Goal: Information Seeking & Learning: Compare options

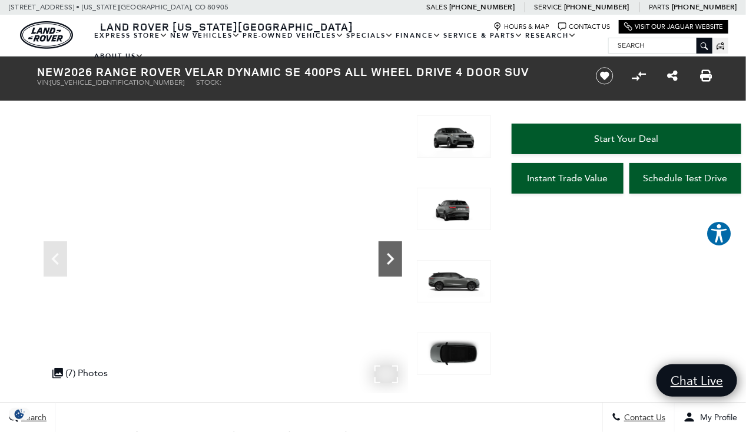
click at [397, 258] on icon "Next" at bounding box center [390, 259] width 24 height 24
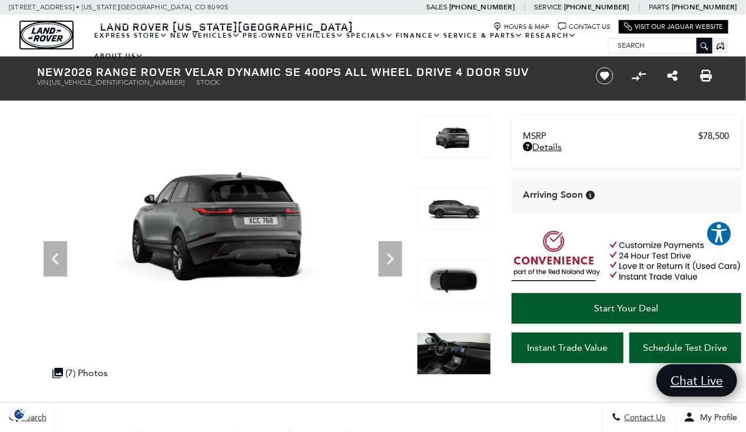
click at [38, 34] on img "land-rover" at bounding box center [46, 35] width 53 height 28
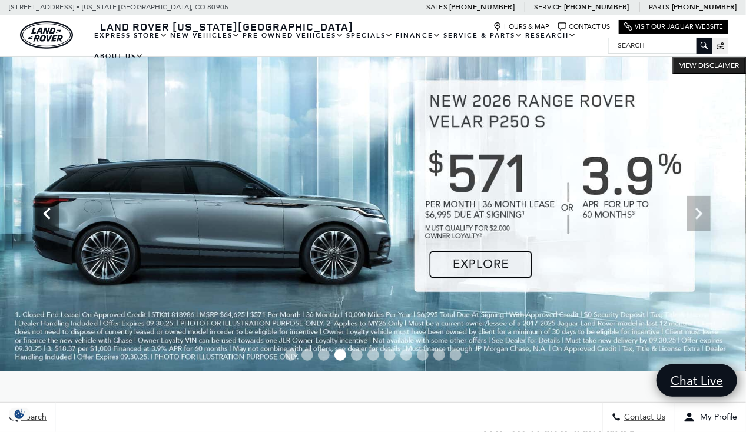
click at [48, 220] on icon "Previous" at bounding box center [47, 214] width 24 height 24
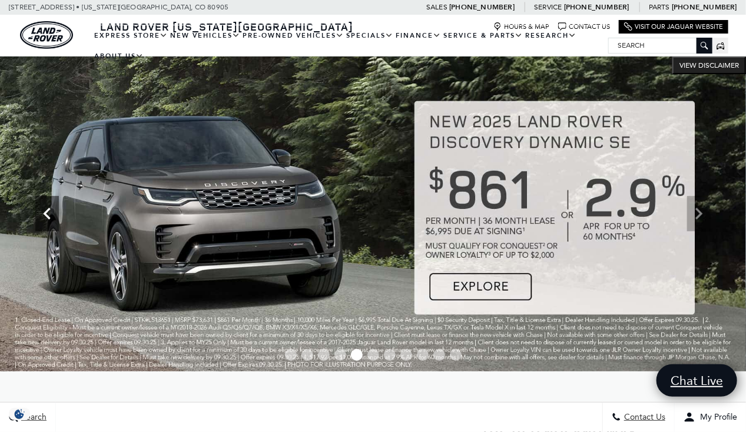
click at [48, 220] on icon "Previous" at bounding box center [47, 214] width 24 height 24
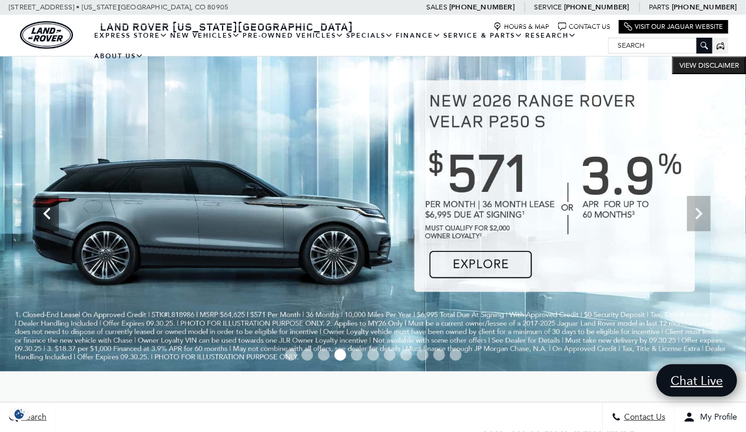
click at [48, 220] on icon "Previous" at bounding box center [47, 214] width 24 height 24
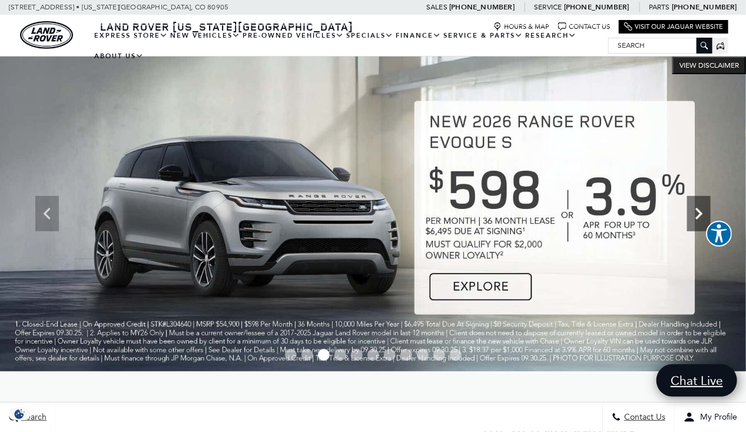
click at [705, 215] on icon "Next" at bounding box center [699, 214] width 24 height 24
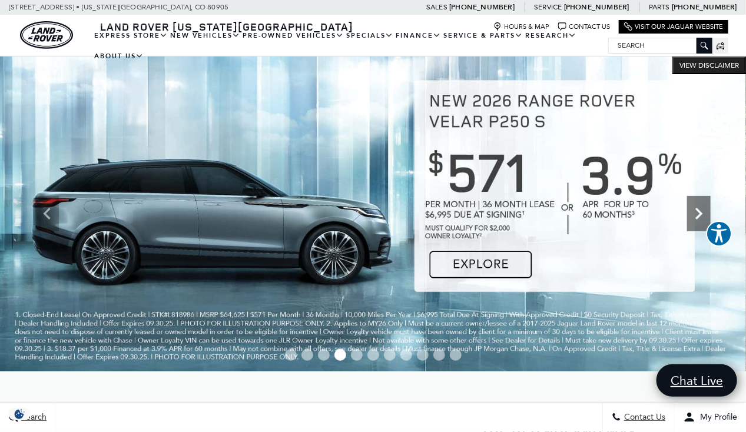
click at [705, 215] on icon "Next" at bounding box center [699, 214] width 24 height 24
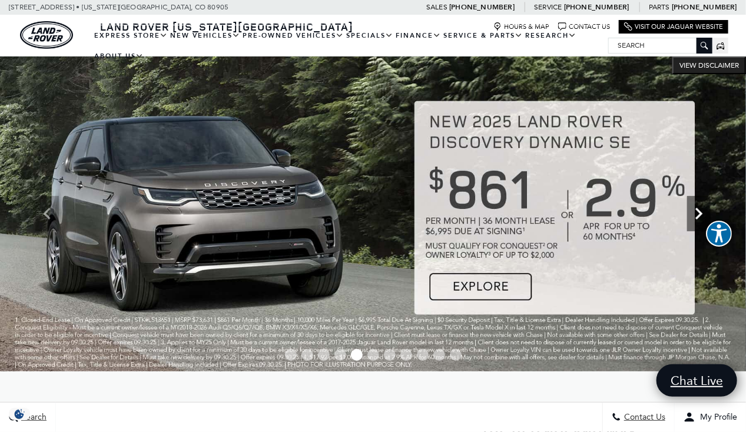
click at [705, 215] on icon "Next" at bounding box center [699, 214] width 24 height 24
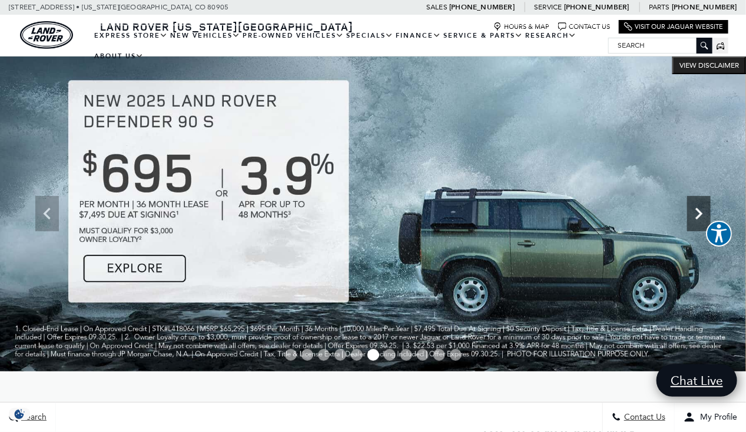
click at [705, 215] on icon "Next" at bounding box center [699, 214] width 24 height 24
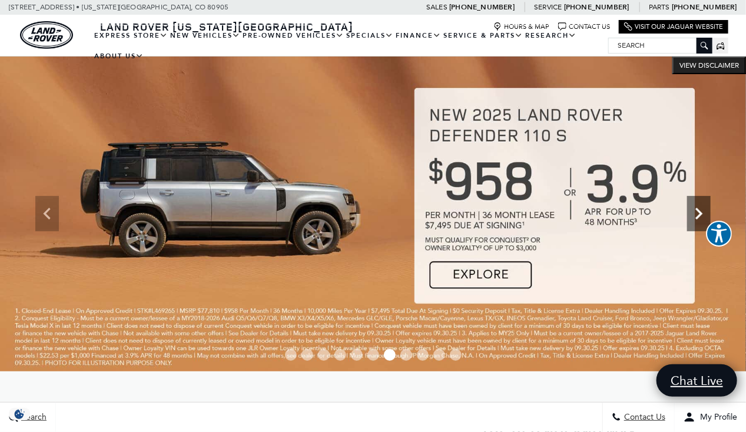
click at [706, 217] on icon "Next" at bounding box center [699, 214] width 24 height 24
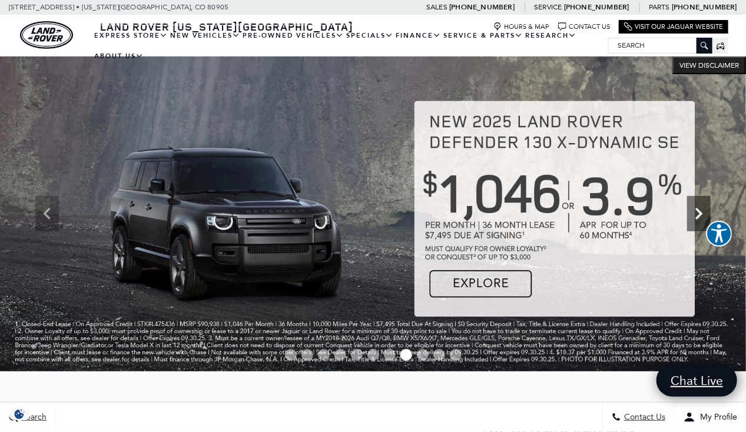
click at [706, 217] on icon "Next" at bounding box center [699, 214] width 24 height 24
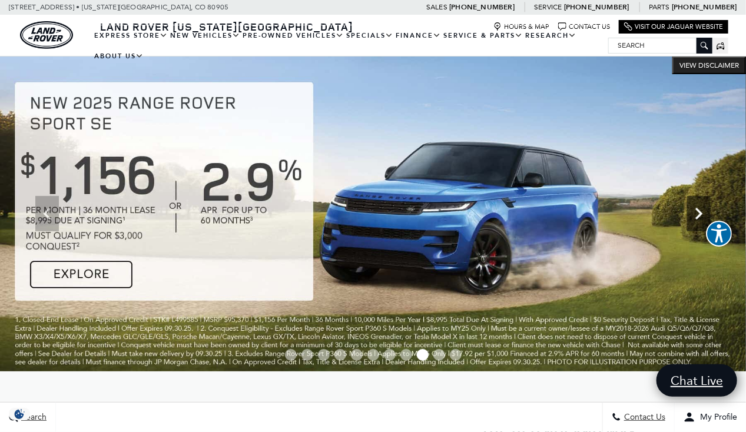
click at [698, 213] on icon "Next" at bounding box center [699, 214] width 24 height 24
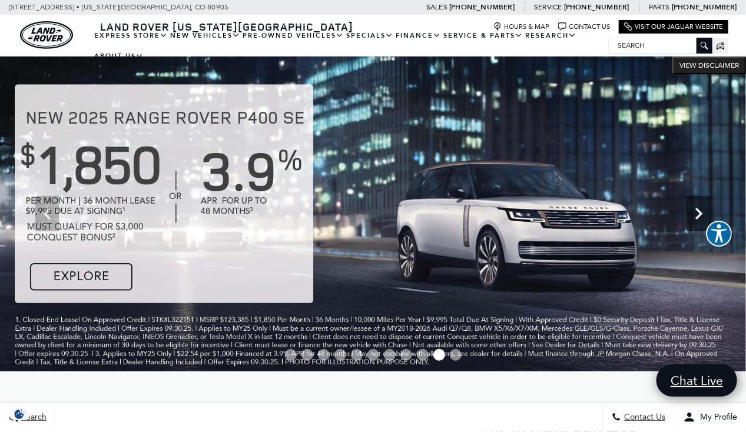
click at [700, 221] on icon "Next" at bounding box center [699, 214] width 24 height 24
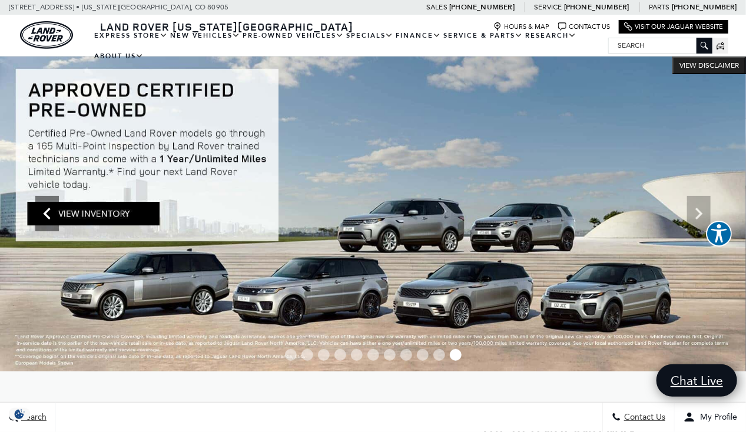
click at [47, 222] on icon "Previous" at bounding box center [47, 214] width 24 height 24
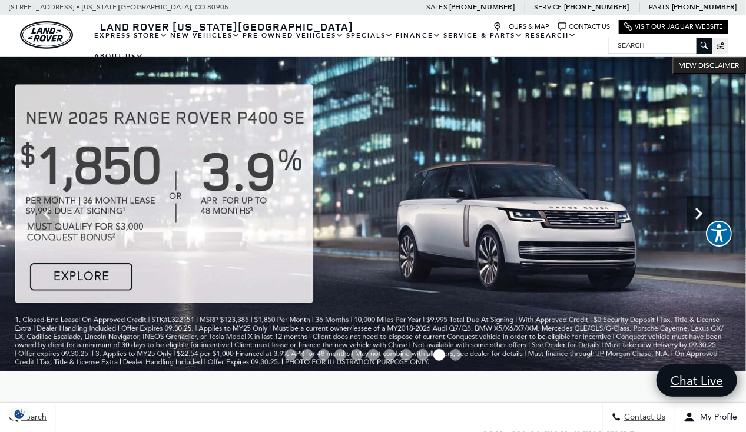
click at [700, 208] on icon "Next" at bounding box center [699, 214] width 24 height 24
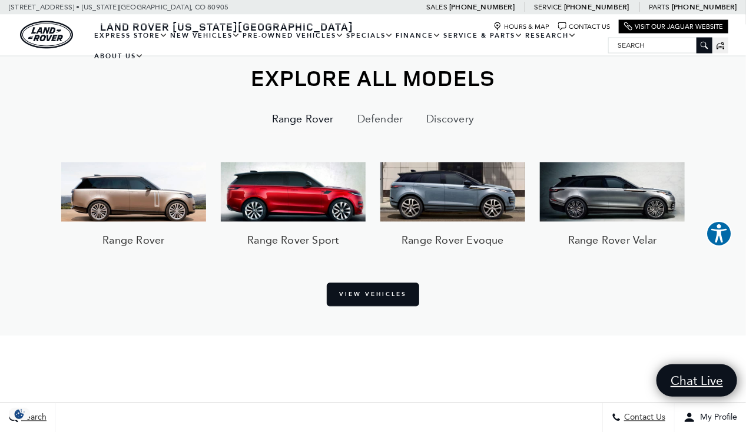
scroll to position [809, 0]
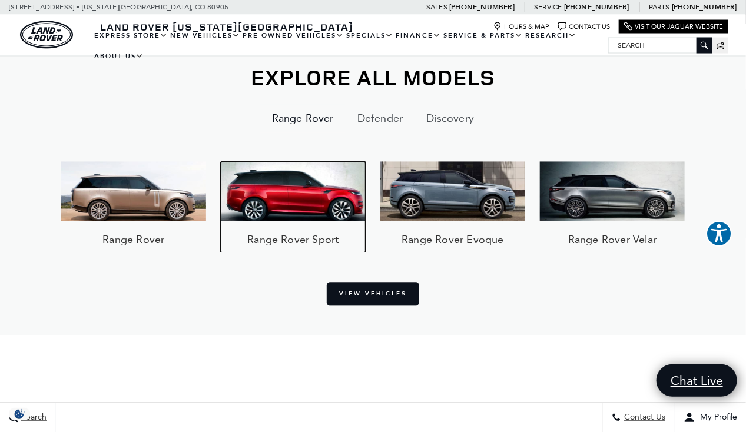
click at [294, 187] on img at bounding box center [293, 192] width 145 height 60
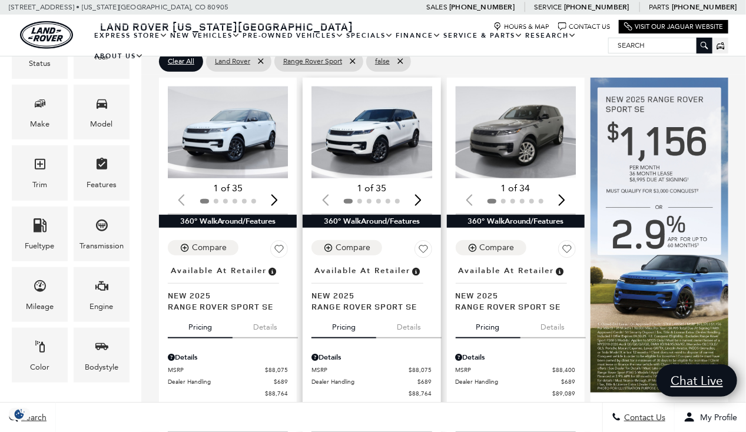
scroll to position [235, 0]
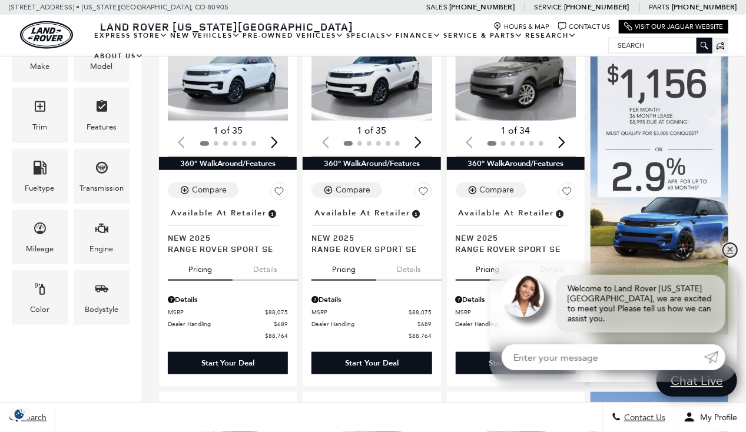
click at [724, 257] on link "✕" at bounding box center [730, 250] width 14 height 14
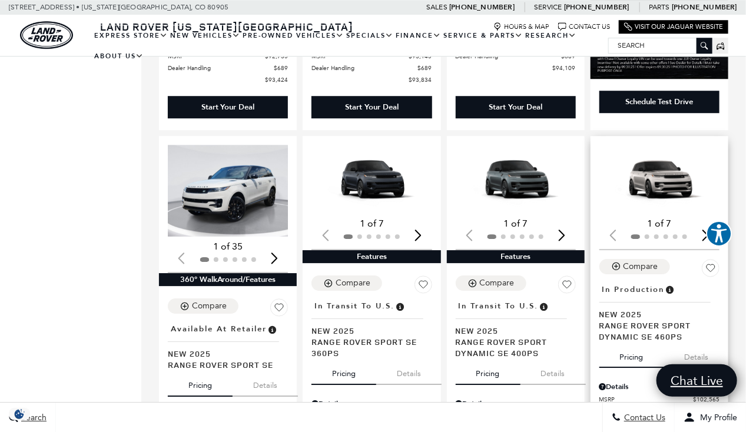
scroll to position [1288, 0]
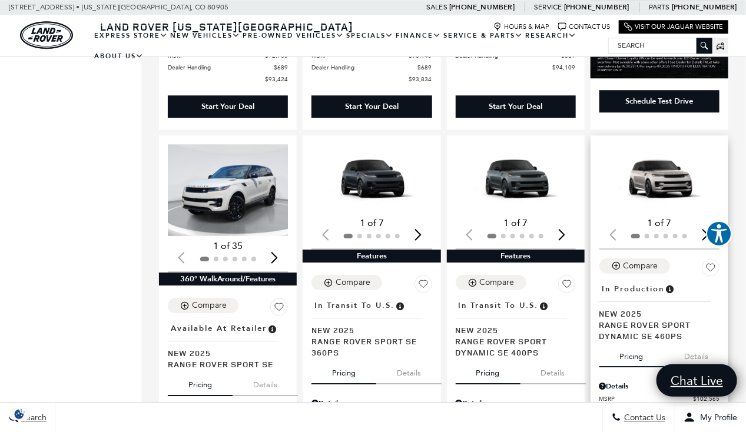
click at [665, 155] on img "1 / 2" at bounding box center [660, 178] width 122 height 69
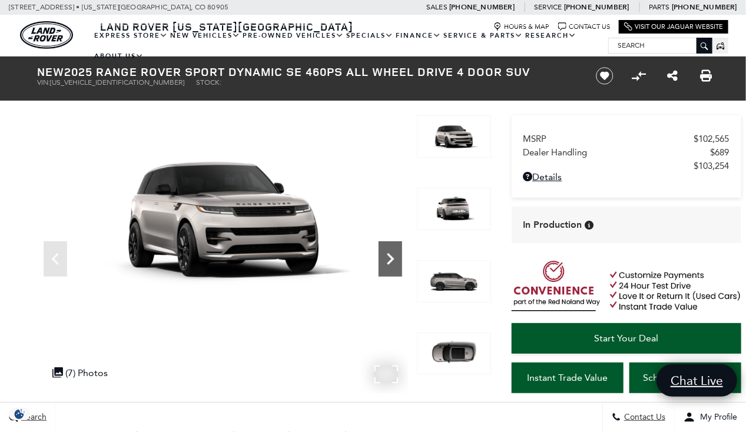
click at [387, 262] on icon "Next" at bounding box center [390, 259] width 7 height 12
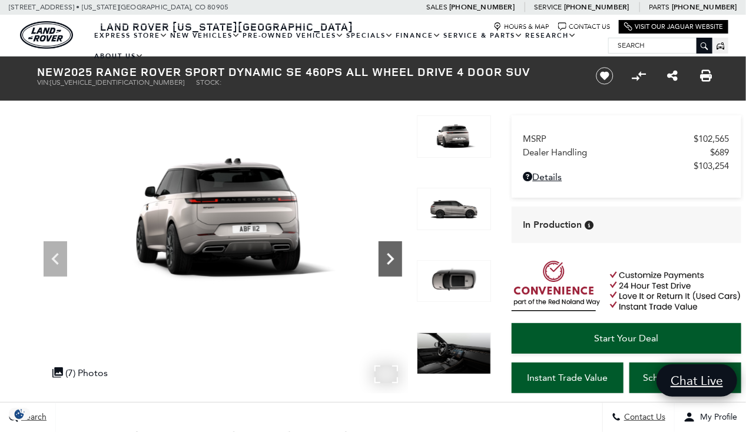
click at [387, 262] on icon "Next" at bounding box center [390, 259] width 7 height 12
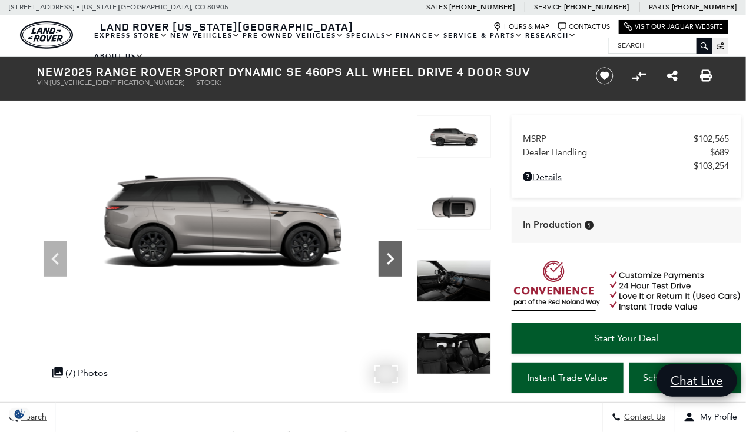
click at [389, 262] on icon "Next" at bounding box center [390, 259] width 7 height 12
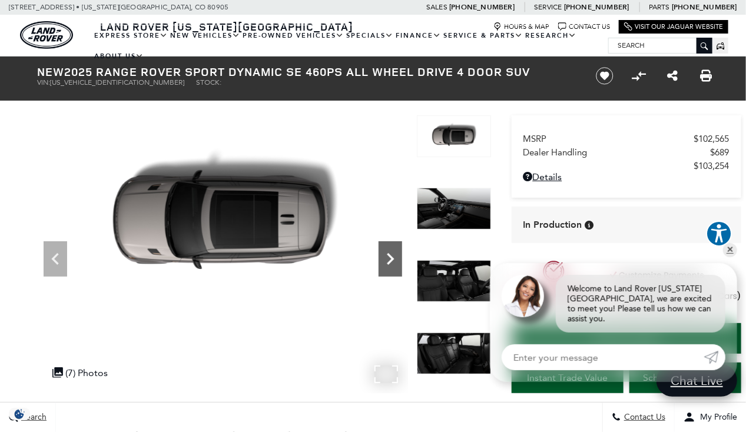
click at [389, 262] on icon "Next" at bounding box center [390, 259] width 7 height 12
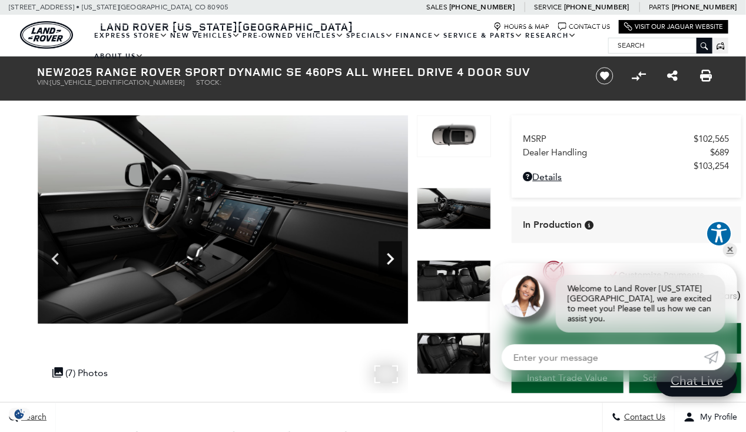
click at [389, 262] on icon "Next" at bounding box center [390, 259] width 7 height 12
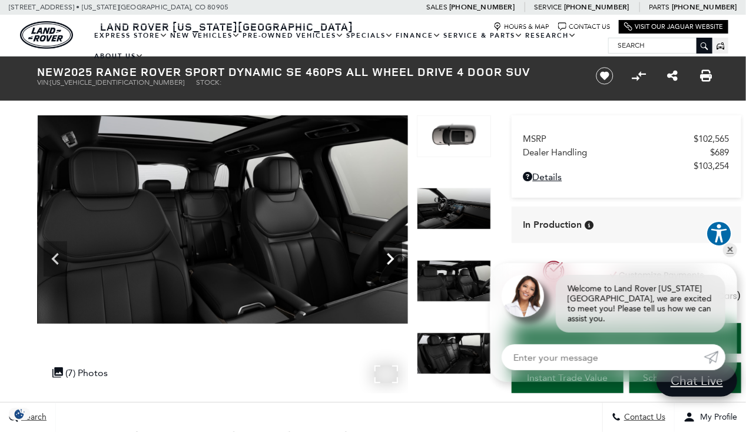
click at [389, 262] on icon "Next" at bounding box center [390, 259] width 7 height 12
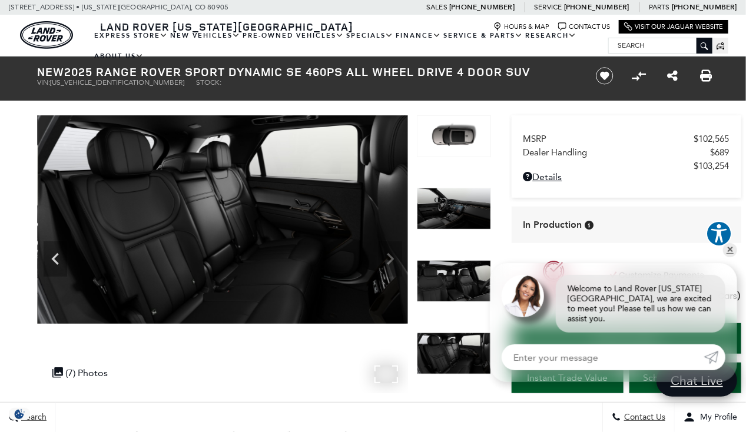
click at [389, 262] on img at bounding box center [223, 219] width 370 height 208
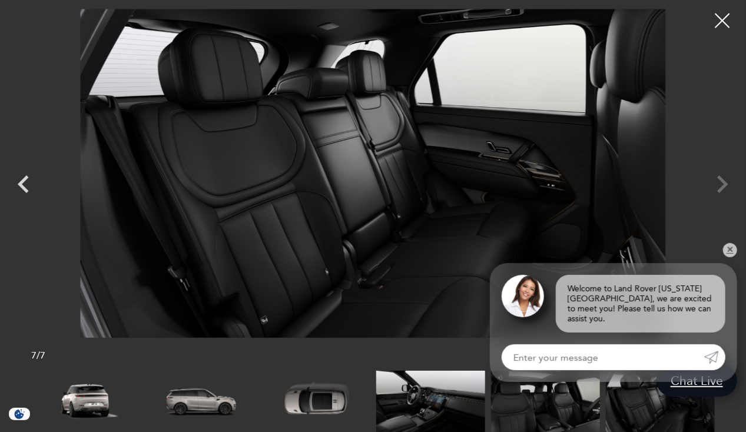
click at [426, 397] on img at bounding box center [430, 401] width 109 height 61
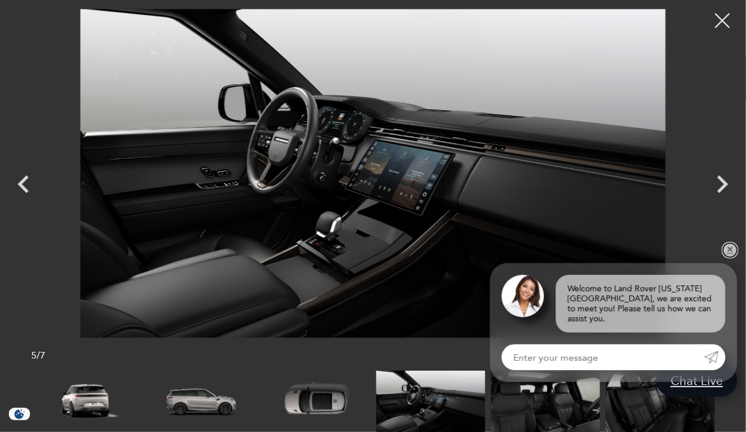
click at [730, 257] on link "✕" at bounding box center [730, 250] width 14 height 14
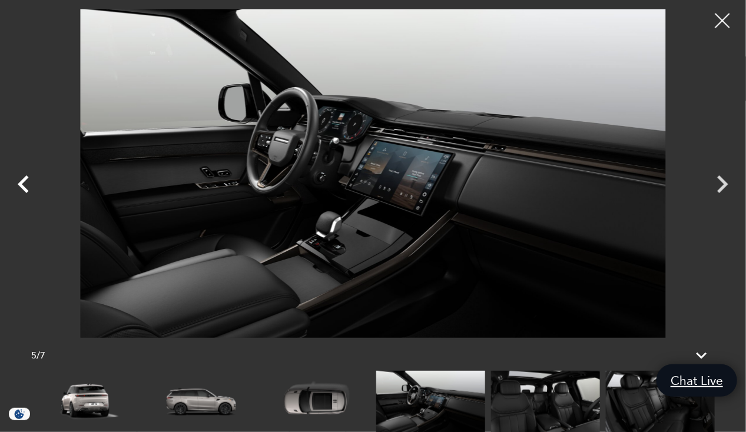
click at [28, 181] on icon "Previous" at bounding box center [23, 184] width 35 height 35
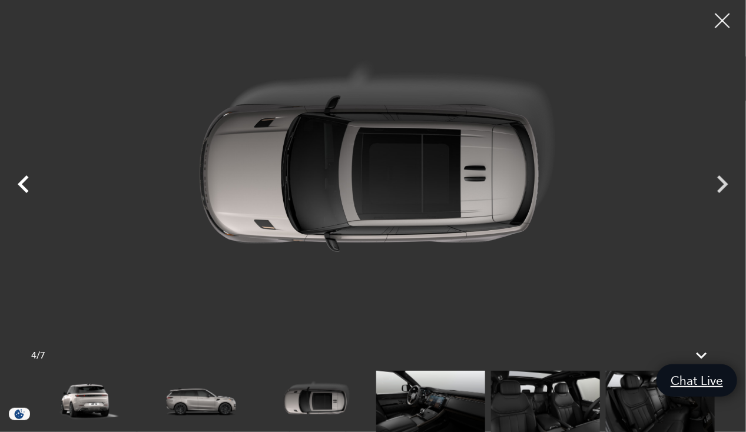
click at [28, 181] on icon "Previous" at bounding box center [23, 184] width 35 height 35
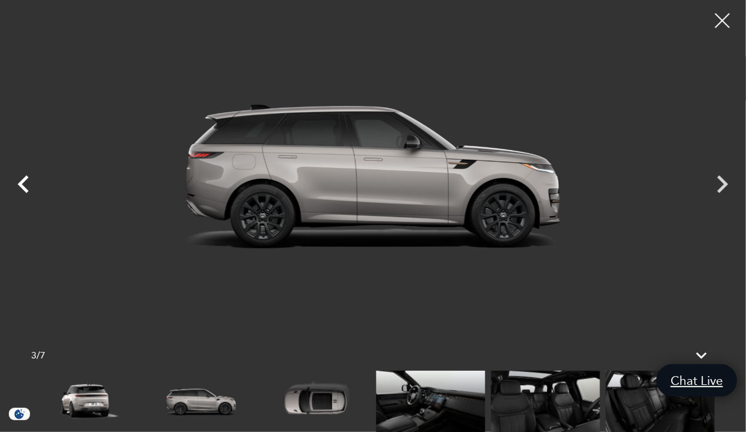
click at [28, 181] on icon "Previous" at bounding box center [23, 184] width 35 height 35
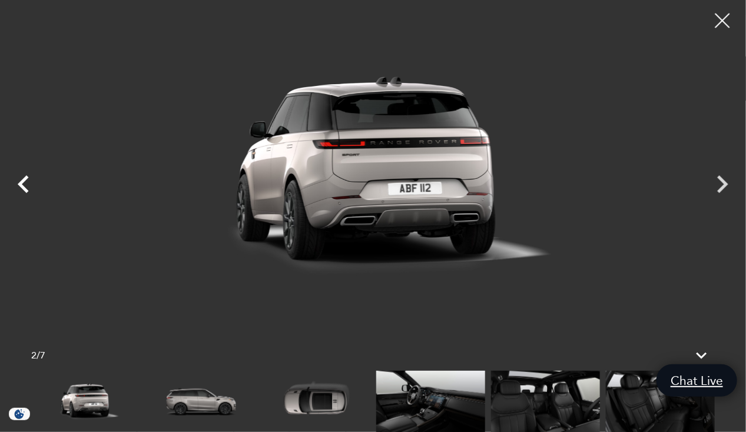
click at [28, 181] on icon "Previous" at bounding box center [23, 184] width 35 height 35
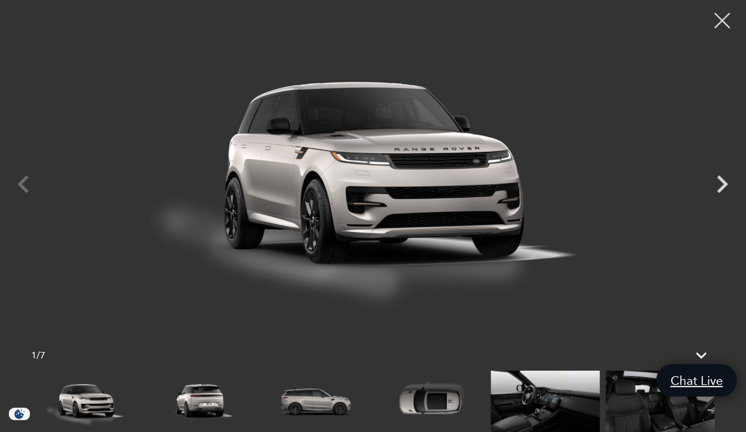
click at [724, 22] on div at bounding box center [722, 20] width 31 height 31
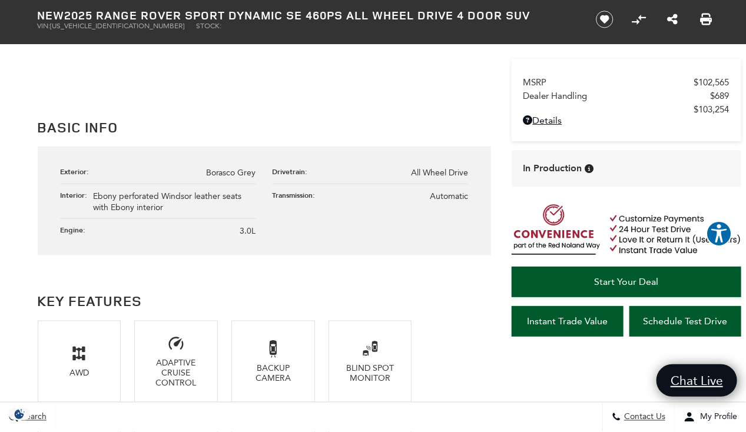
scroll to position [587, 0]
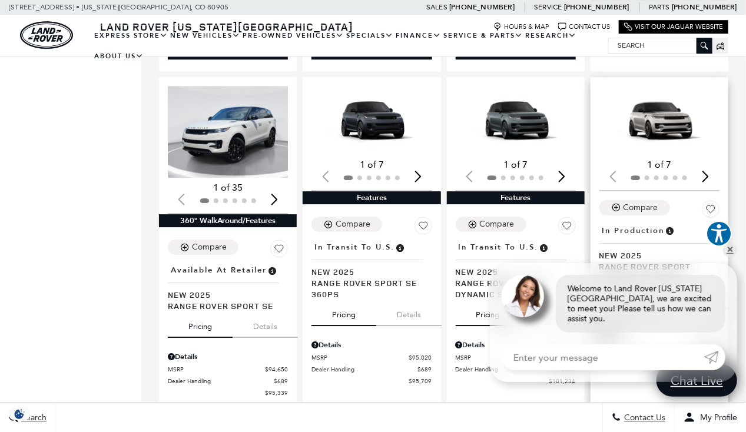
scroll to position [1347, 0]
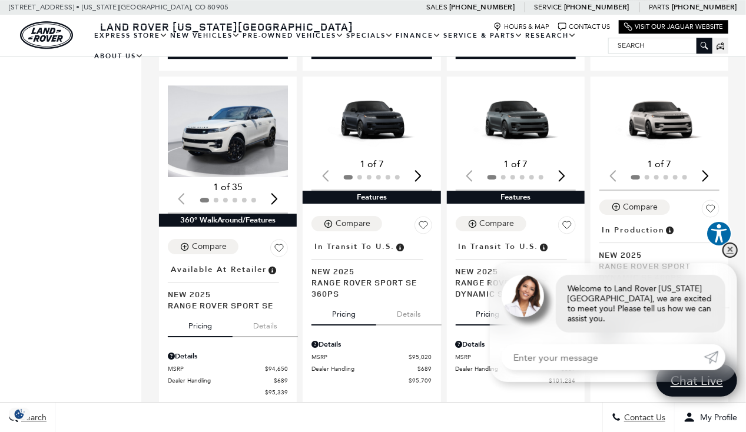
click at [732, 257] on link "✕" at bounding box center [730, 250] width 14 height 14
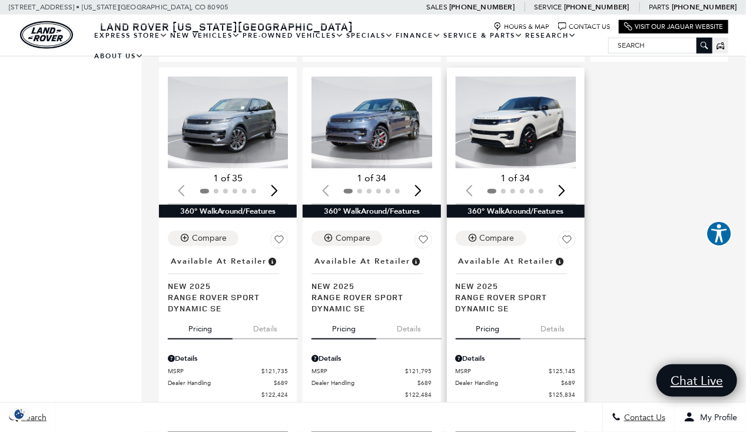
scroll to position [2111, 0]
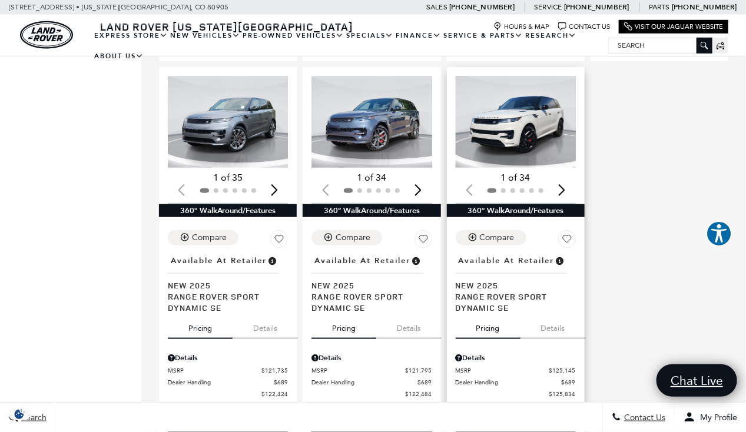
click at [518, 102] on img "1 / 2" at bounding box center [517, 122] width 122 height 92
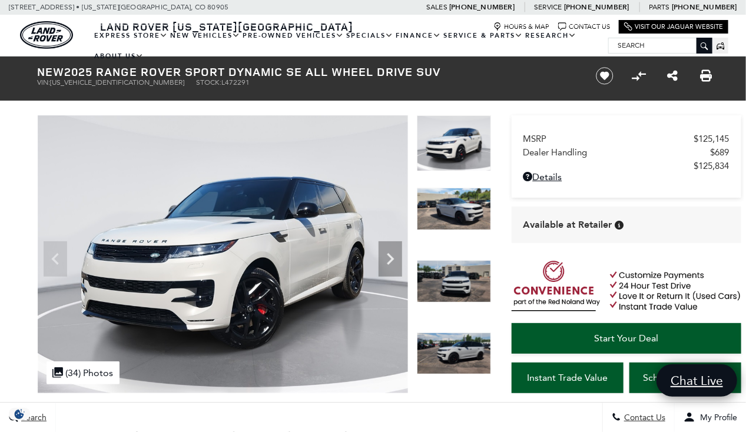
click at [434, 268] on img at bounding box center [454, 281] width 74 height 42
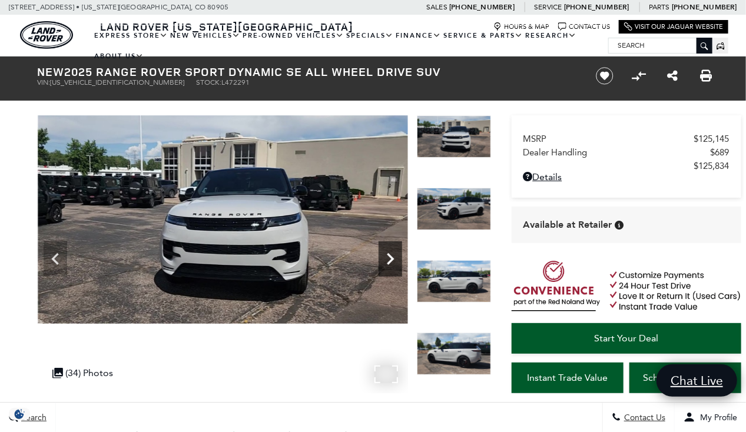
click at [388, 262] on icon "Next" at bounding box center [390, 259] width 7 height 12
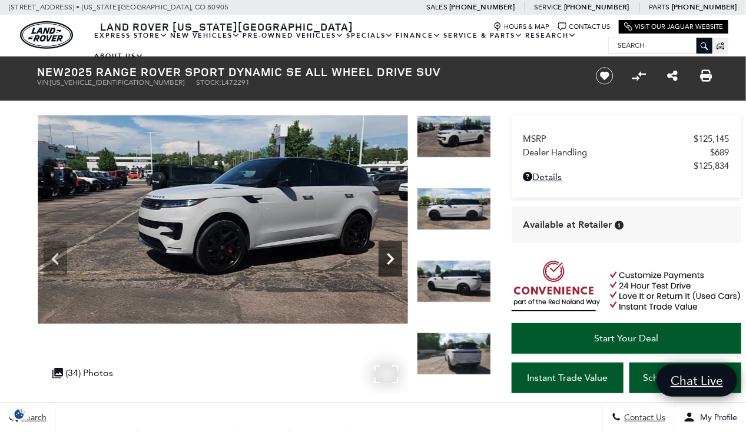
click at [388, 262] on icon "Next" at bounding box center [390, 259] width 7 height 12
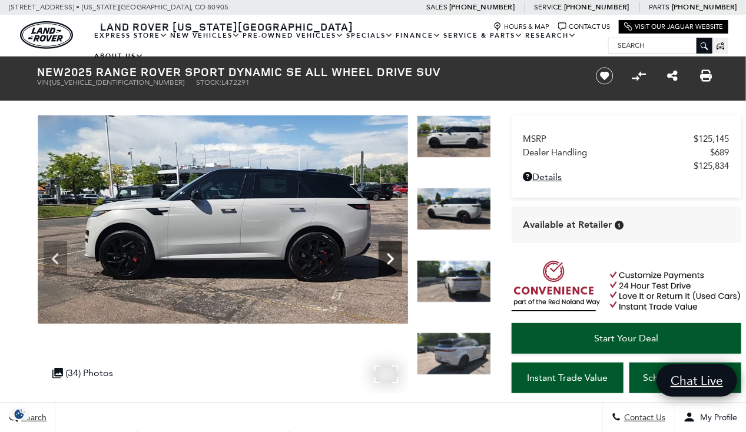
click at [388, 262] on icon "Next" at bounding box center [390, 259] width 7 height 12
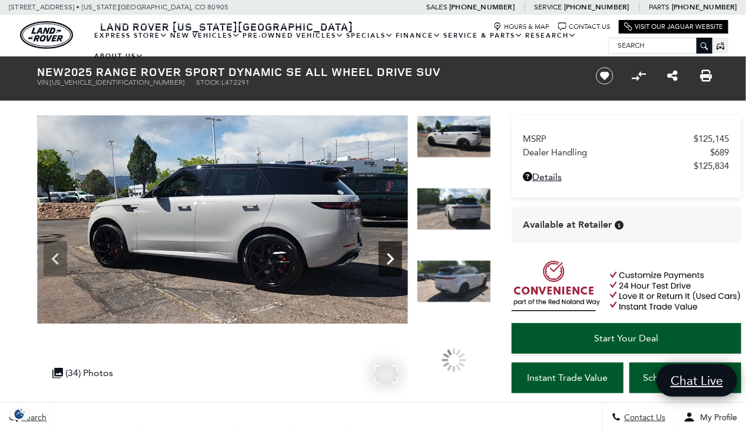
click at [388, 262] on icon "Next" at bounding box center [390, 259] width 7 height 12
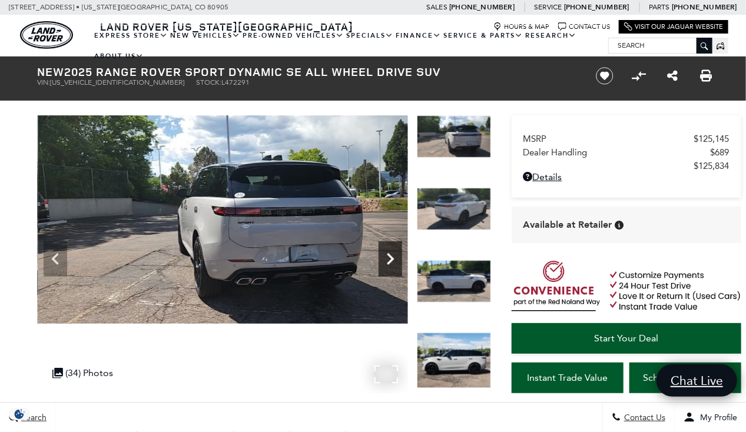
click at [388, 262] on icon "Next" at bounding box center [390, 259] width 7 height 12
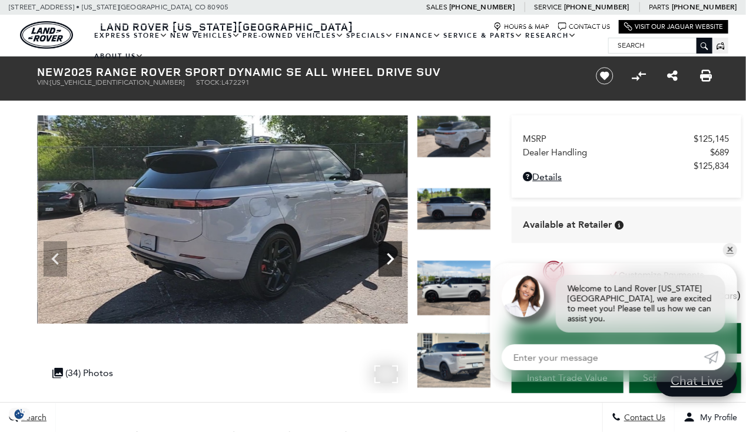
click at [388, 262] on icon "Next" at bounding box center [390, 259] width 7 height 12
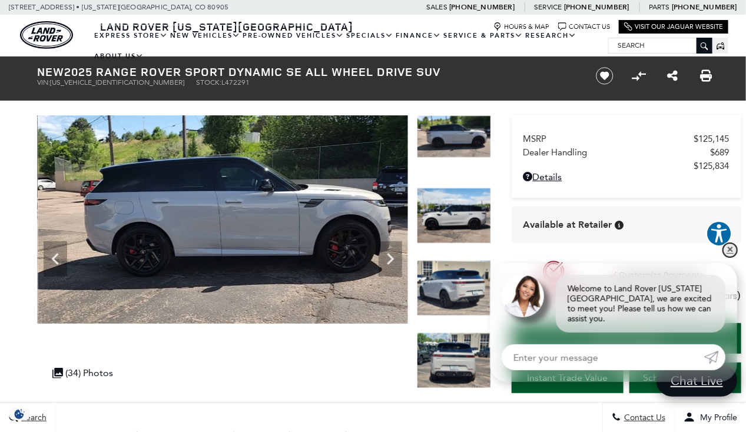
click at [733, 257] on link "✕" at bounding box center [730, 250] width 14 height 14
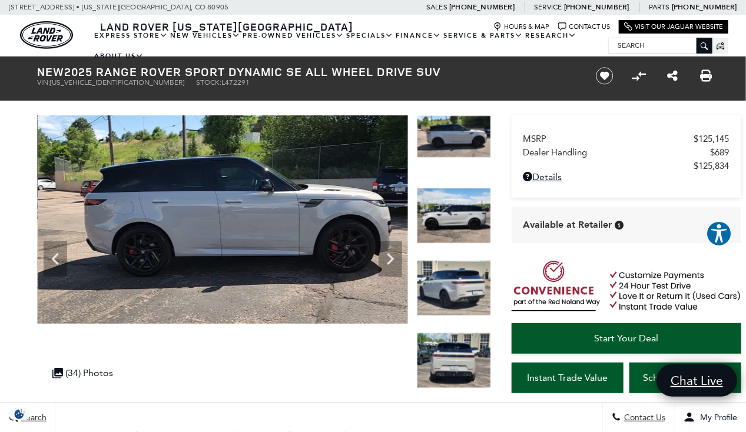
click at [468, 280] on img at bounding box center [454, 288] width 74 height 56
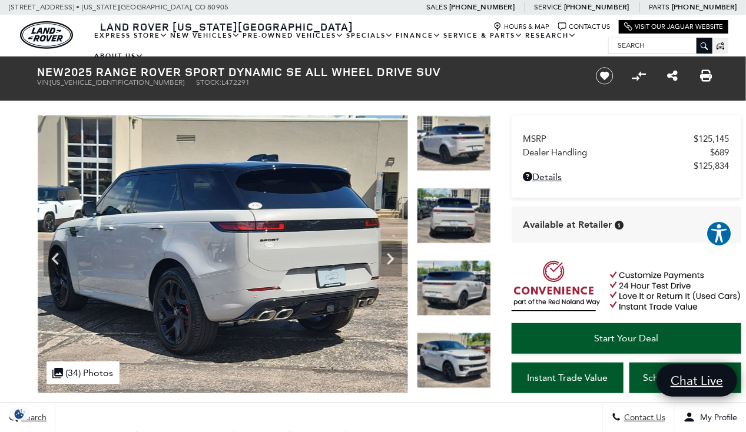
click at [454, 351] on img at bounding box center [454, 361] width 74 height 56
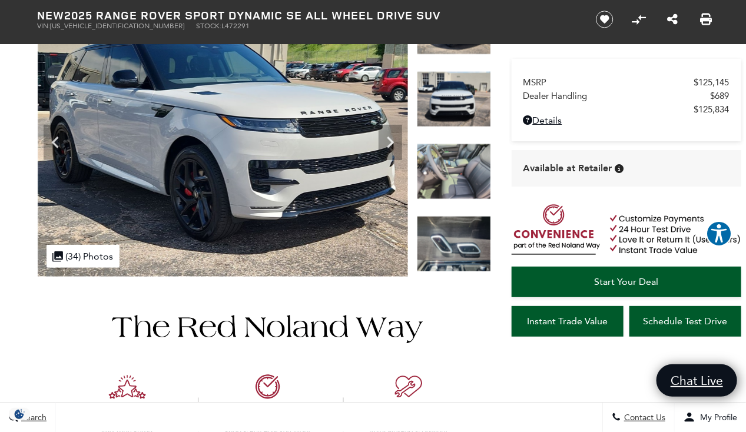
click at [452, 173] on img at bounding box center [454, 172] width 74 height 56
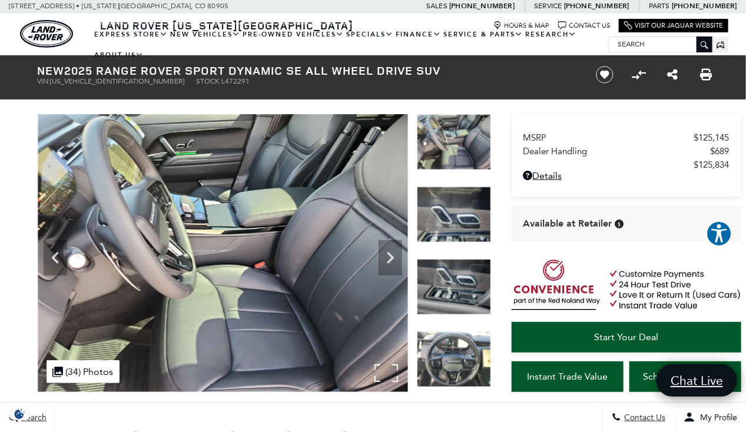
scroll to position [4, 0]
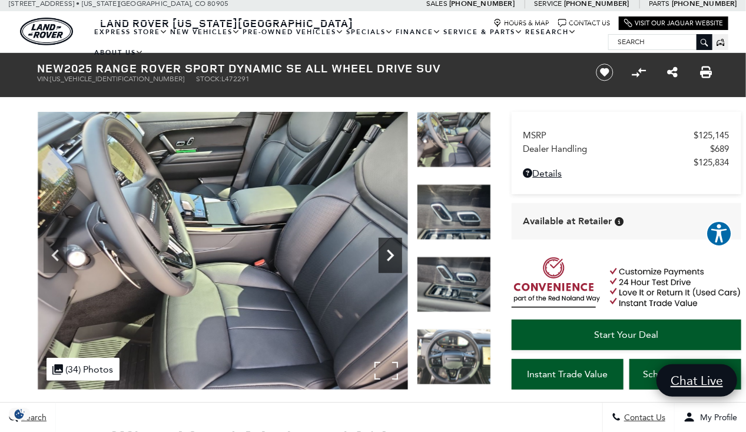
click at [383, 254] on icon "Next" at bounding box center [390, 256] width 24 height 24
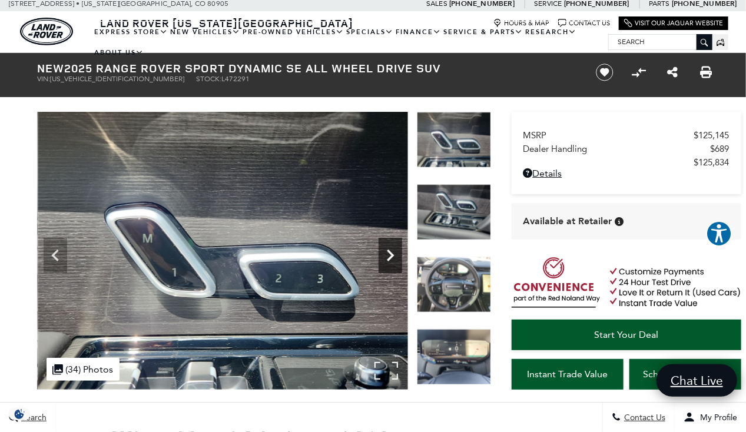
click at [391, 252] on icon "Next" at bounding box center [390, 256] width 7 height 12
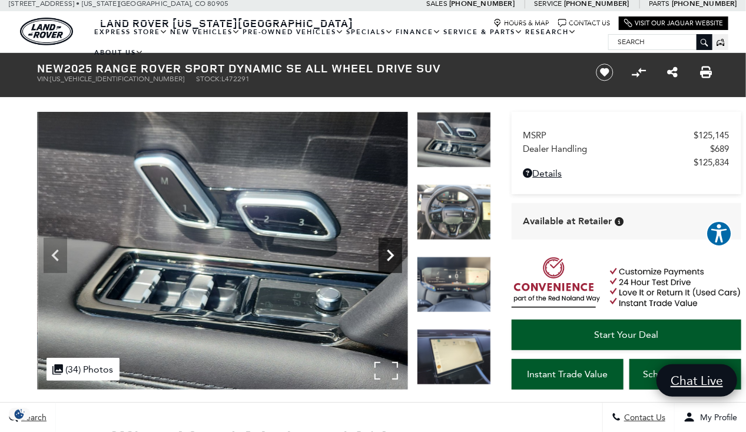
click at [391, 252] on icon "Next" at bounding box center [390, 256] width 7 height 12
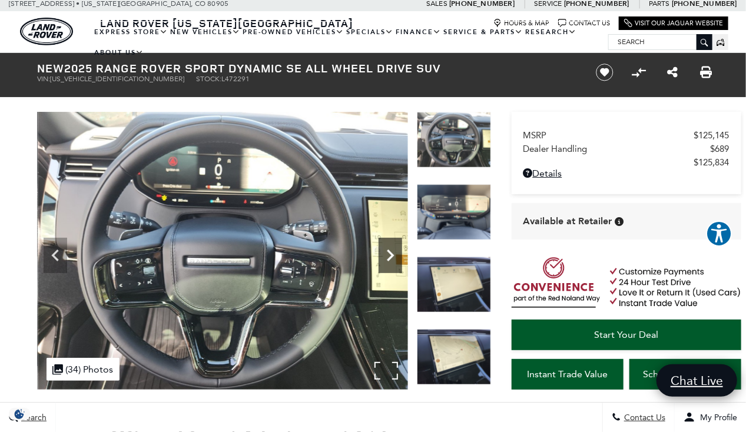
click at [391, 252] on icon "Next" at bounding box center [390, 256] width 7 height 12
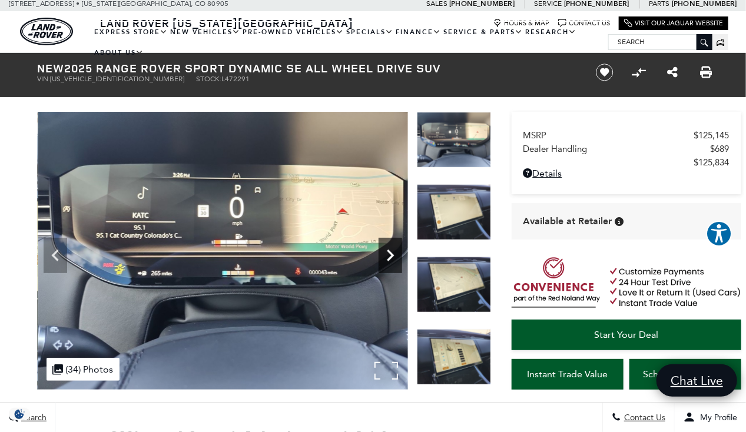
click at [391, 252] on icon "Next" at bounding box center [390, 256] width 7 height 12
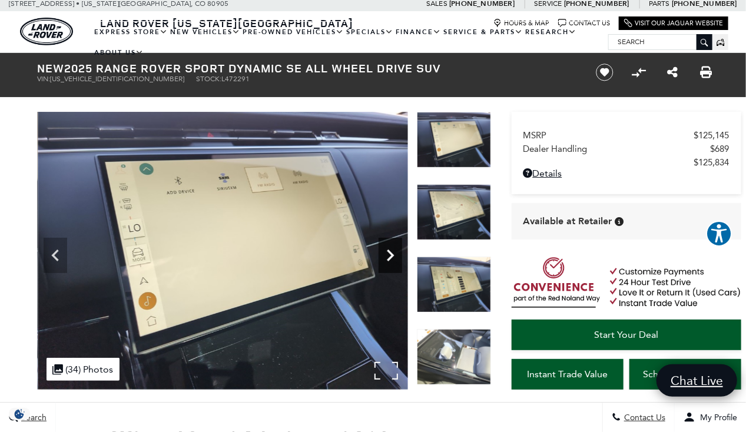
click at [391, 252] on icon "Next" at bounding box center [390, 256] width 7 height 12
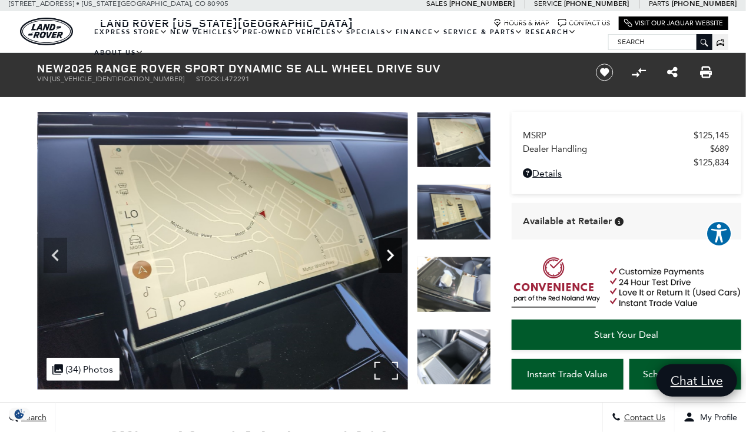
click at [391, 252] on icon "Next" at bounding box center [390, 256] width 7 height 12
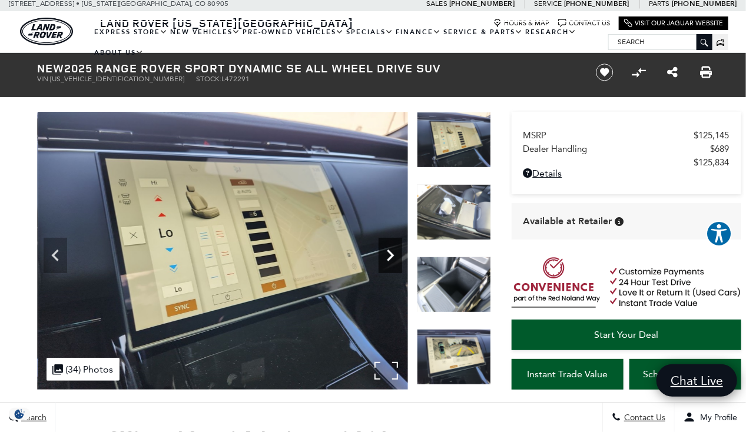
click at [391, 252] on icon "Next" at bounding box center [390, 256] width 7 height 12
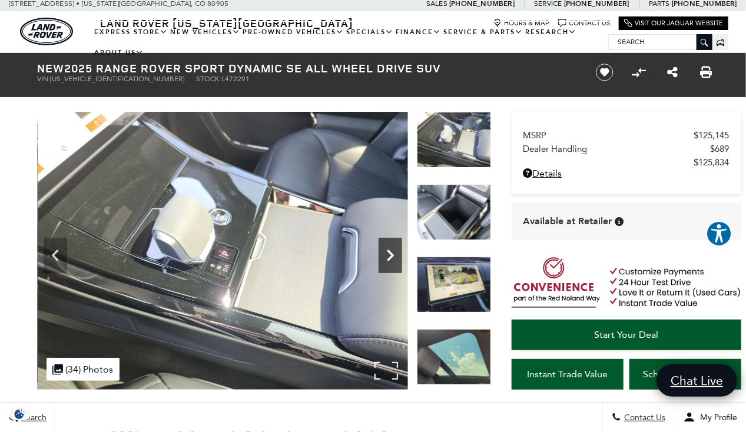
click at [391, 252] on icon "Next" at bounding box center [390, 256] width 7 height 12
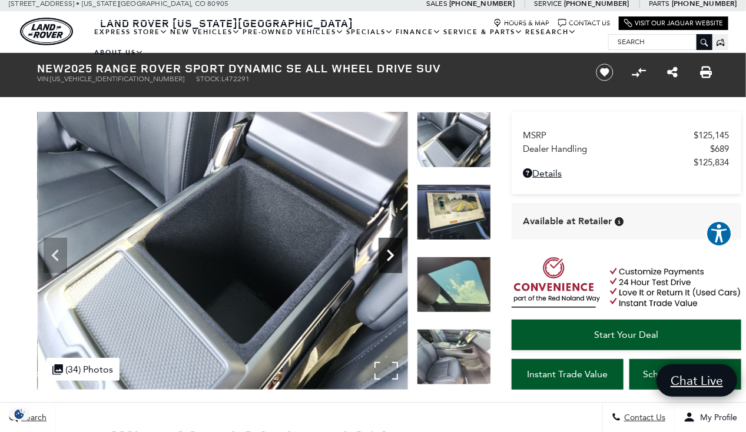
click at [391, 252] on icon "Next" at bounding box center [390, 256] width 7 height 12
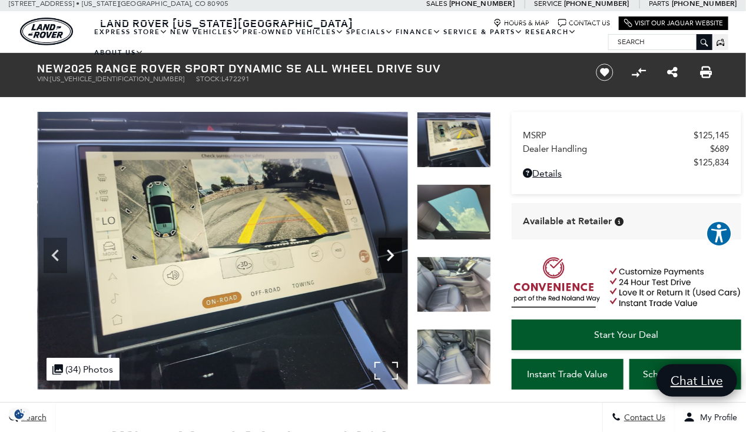
click at [391, 252] on icon "Next" at bounding box center [390, 256] width 7 height 12
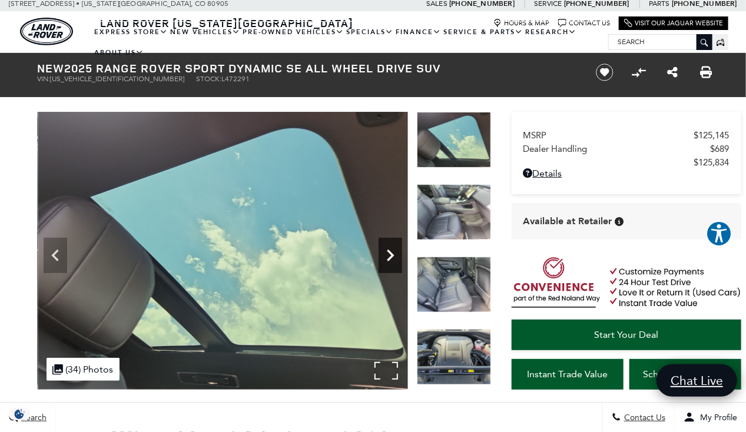
click at [391, 252] on icon "Next" at bounding box center [390, 256] width 7 height 12
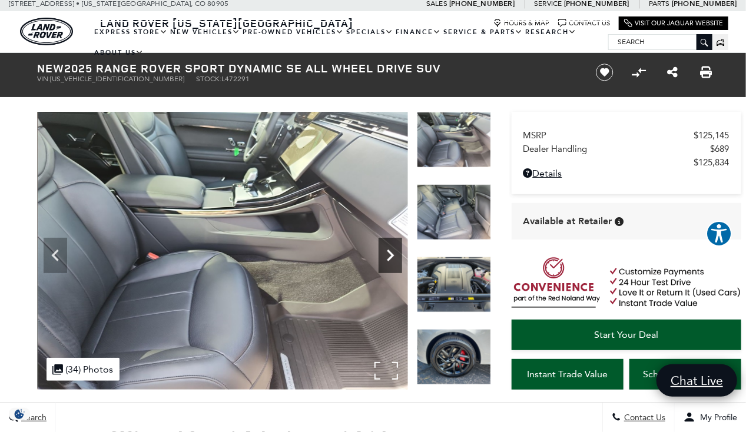
click at [391, 252] on icon "Next" at bounding box center [390, 256] width 7 height 12
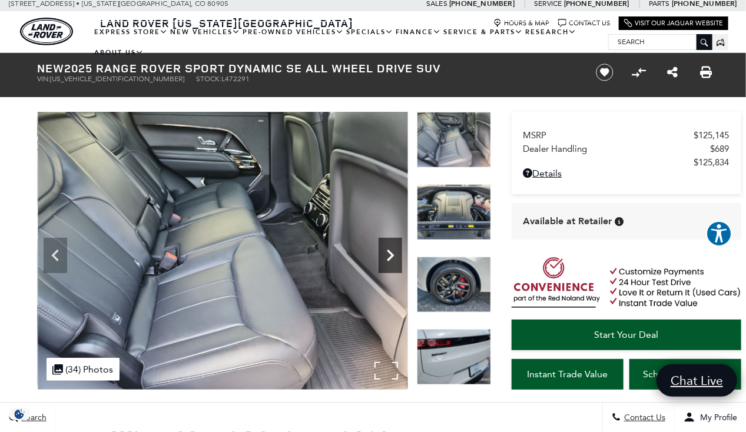
click at [391, 252] on icon "Next" at bounding box center [390, 256] width 7 height 12
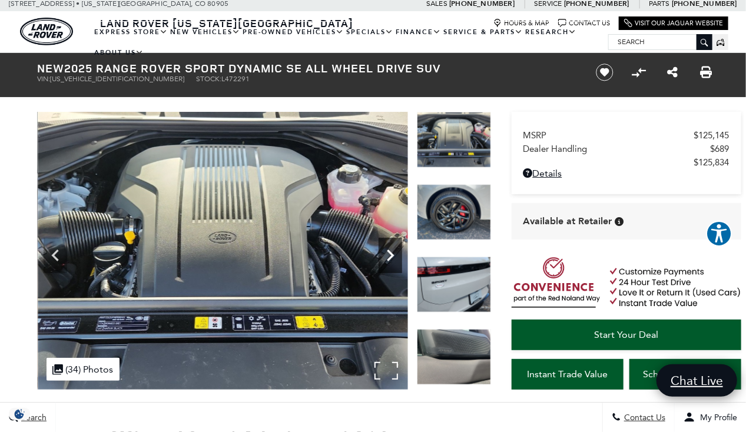
click at [391, 252] on icon "Next" at bounding box center [390, 256] width 7 height 12
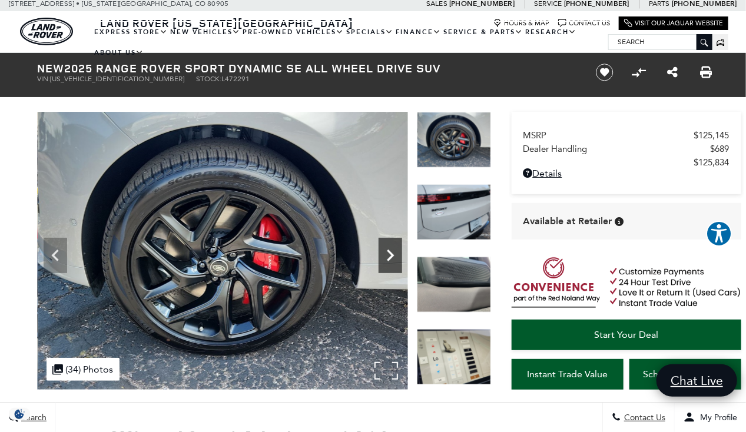
click at [391, 252] on icon "Next" at bounding box center [390, 256] width 7 height 12
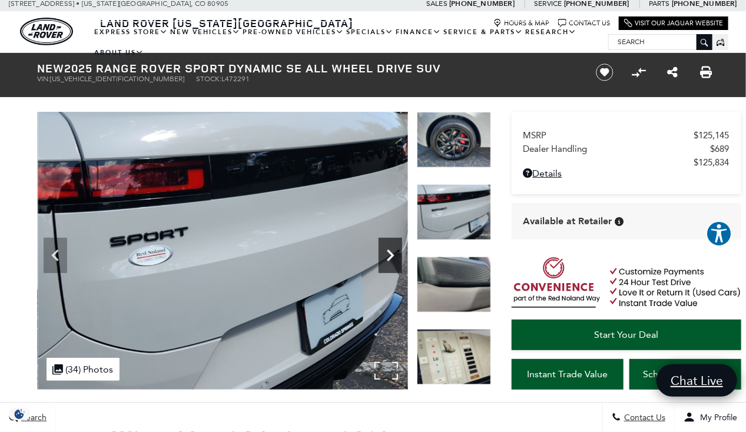
click at [391, 252] on icon "Next" at bounding box center [390, 256] width 7 height 12
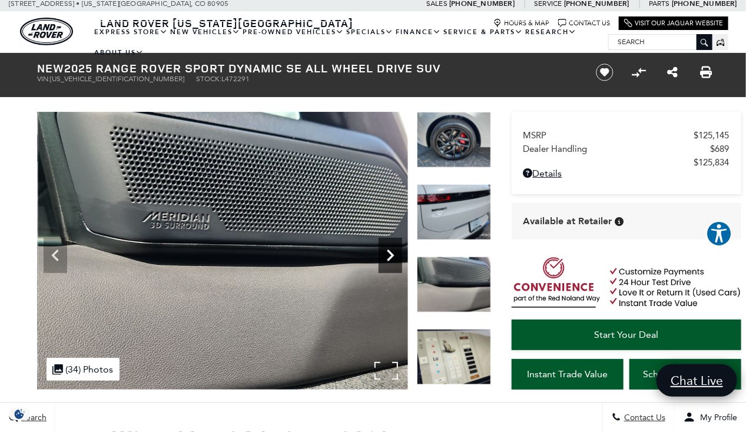
click at [391, 252] on icon "Next" at bounding box center [390, 256] width 7 height 12
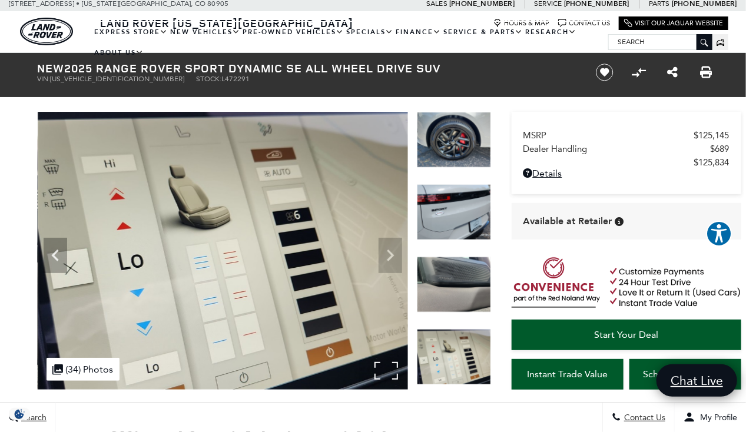
click at [391, 252] on img at bounding box center [223, 251] width 370 height 278
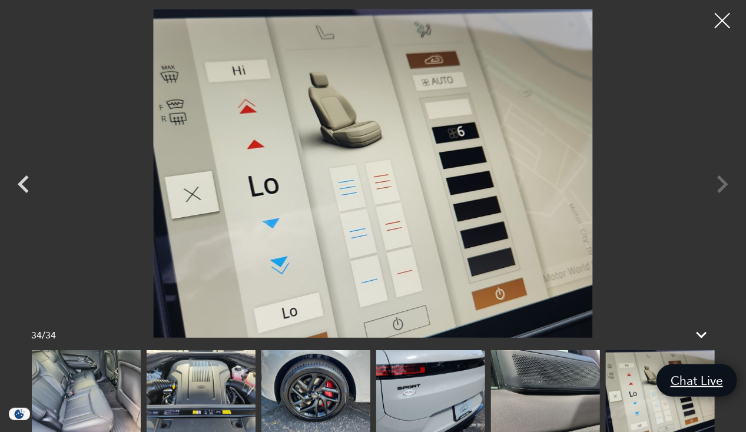
click at [713, 18] on div at bounding box center [722, 20] width 31 height 31
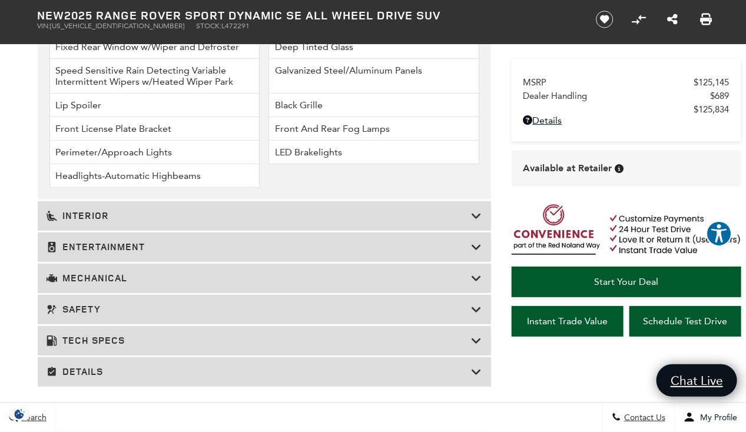
scroll to position [1826, 0]
click at [209, 210] on h3 "Interior" at bounding box center [258, 216] width 425 height 12
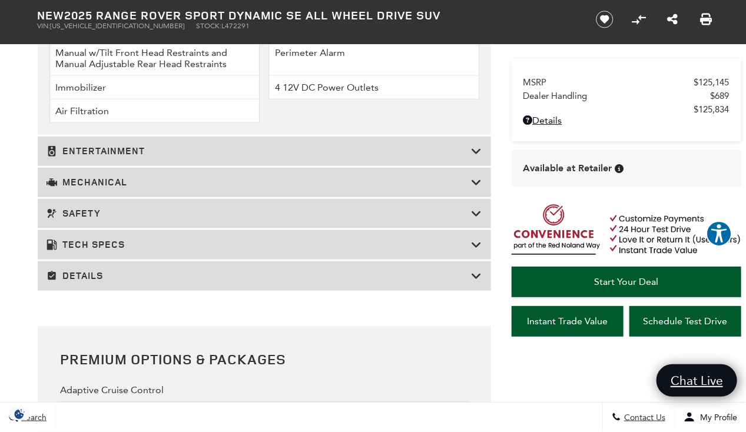
scroll to position [2121, 0]
click at [177, 208] on h3 "Safety" at bounding box center [258, 213] width 425 height 12
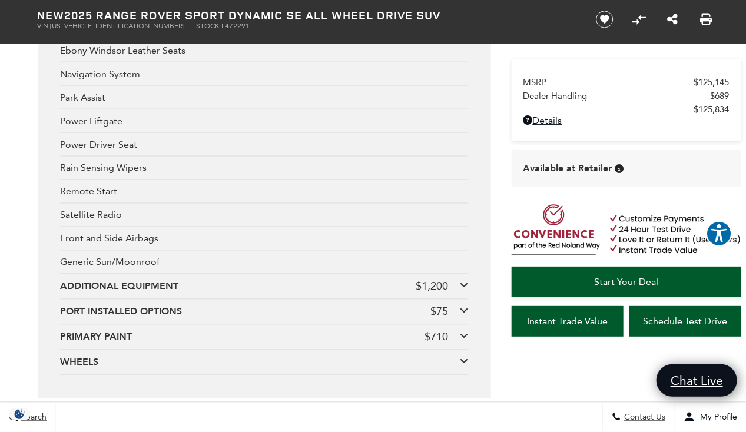
click at [471, 277] on div "Premium Options & Packages Adaptive Cruise Control All Wheel Drive Back-Up Came…" at bounding box center [264, 80] width 453 height 635
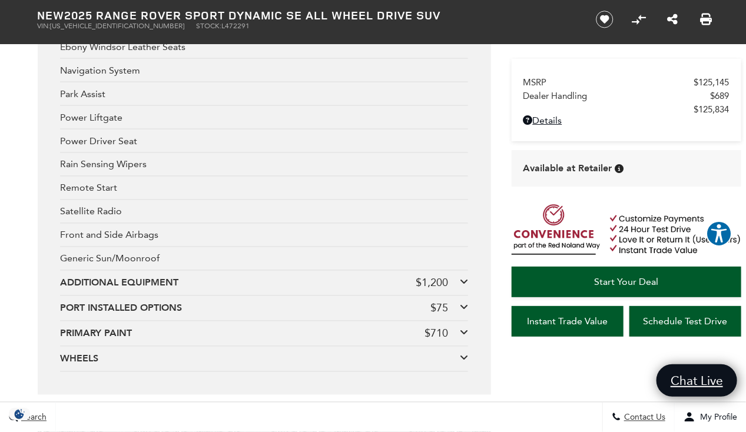
click at [463, 277] on icon at bounding box center [464, 281] width 8 height 9
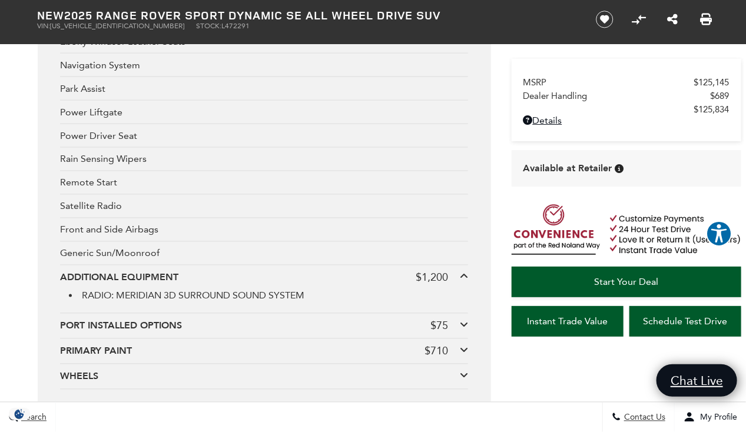
click at [463, 275] on icon at bounding box center [464, 276] width 8 height 9
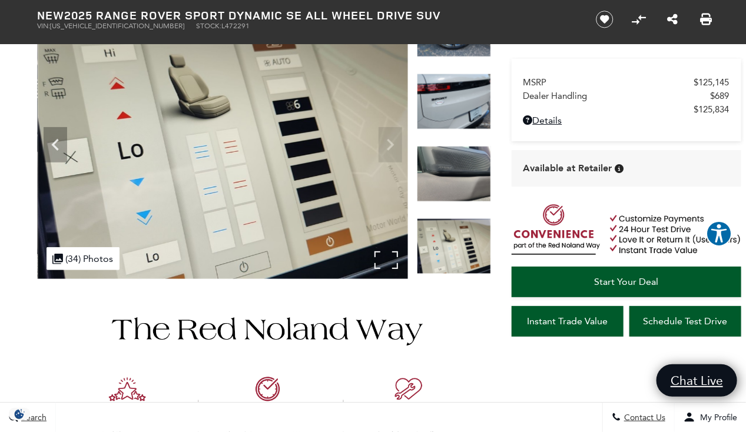
scroll to position [0, 0]
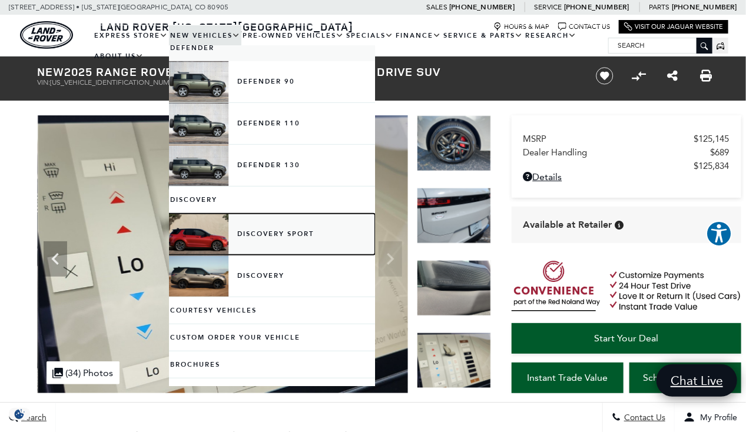
click at [203, 228] on link "Discovery Sport" at bounding box center [272, 234] width 206 height 41
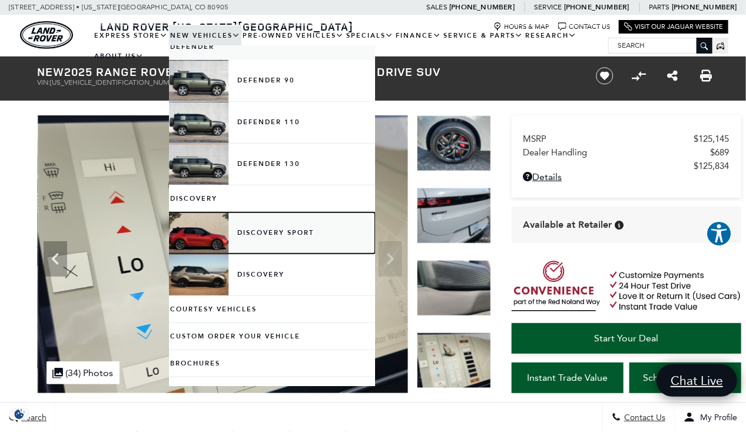
scroll to position [234, 0]
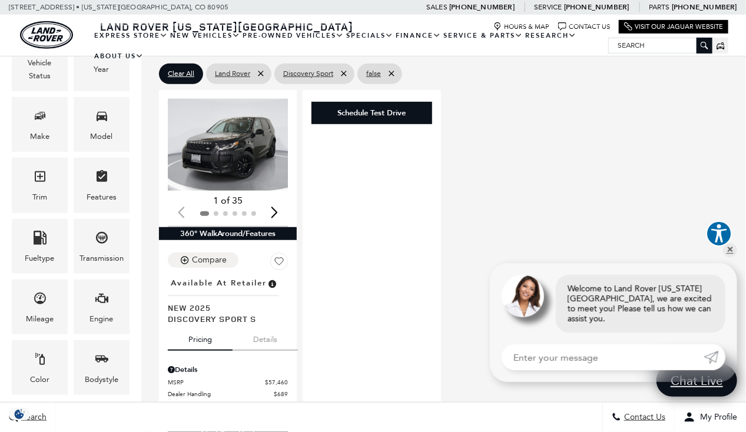
scroll to position [224, 0]
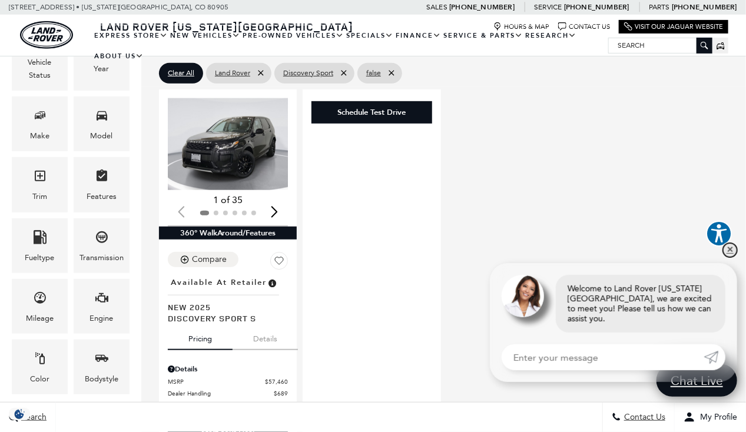
click at [731, 257] on link "✕" at bounding box center [730, 250] width 14 height 14
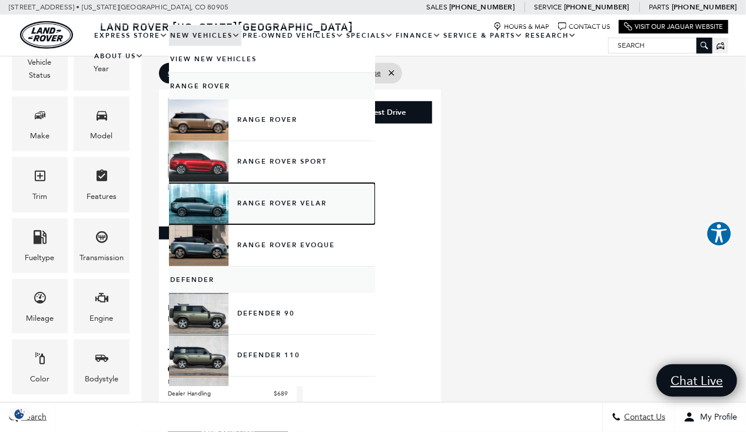
click at [203, 202] on link "Range Rover Velar" at bounding box center [272, 203] width 206 height 41
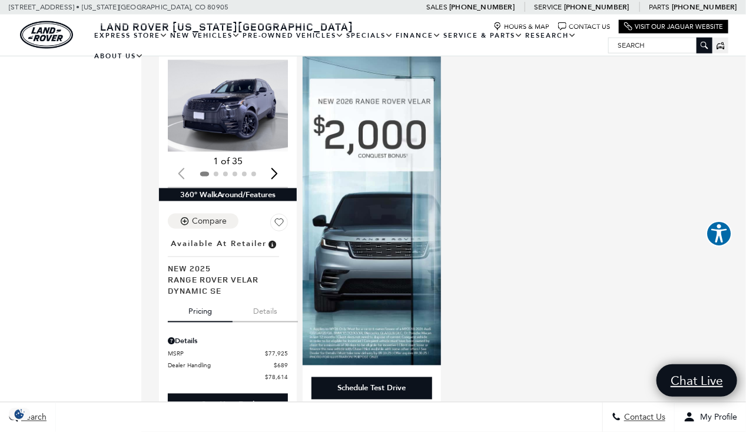
scroll to position [645, 0]
click at [244, 87] on img "1 / 2" at bounding box center [229, 106] width 122 height 92
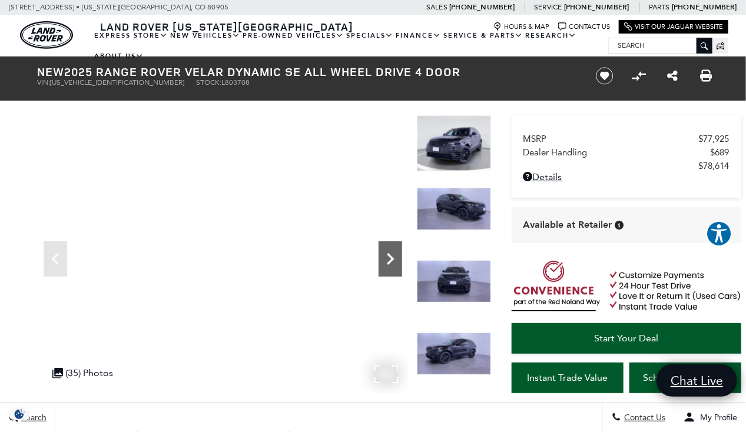
click at [386, 256] on icon "Next" at bounding box center [390, 259] width 24 height 24
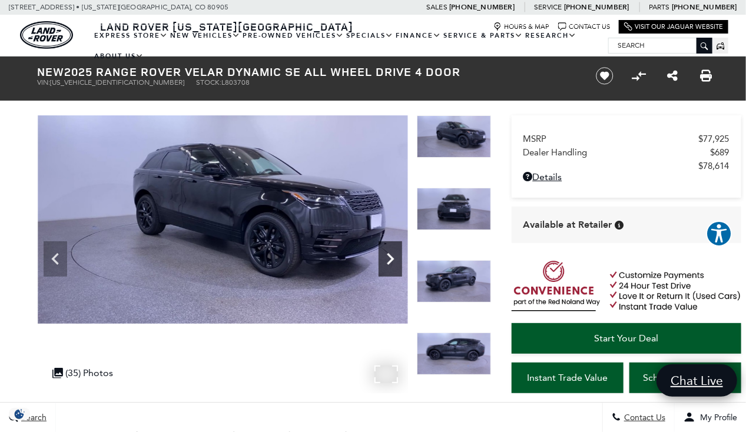
click at [386, 256] on icon "Next" at bounding box center [390, 259] width 24 height 24
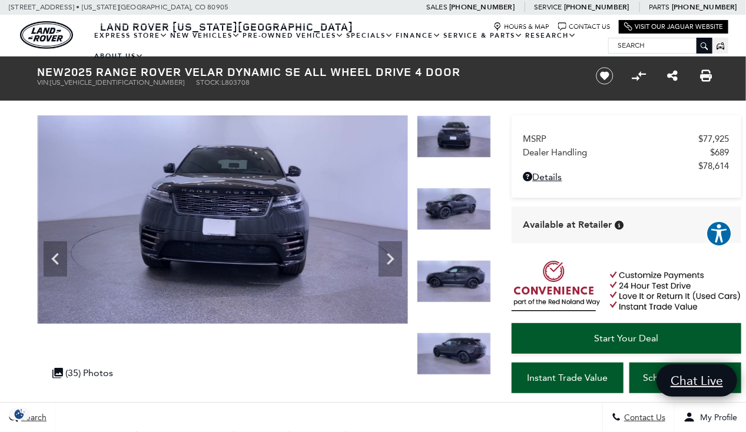
click at [250, 205] on img at bounding box center [223, 219] width 370 height 208
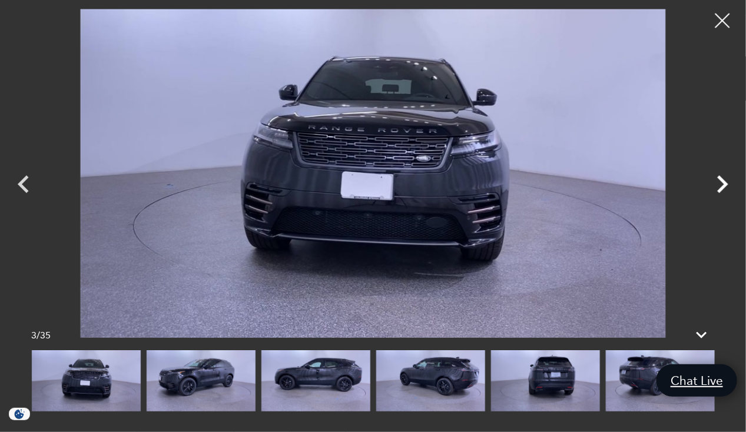
click at [724, 184] on icon "Next" at bounding box center [722, 184] width 11 height 18
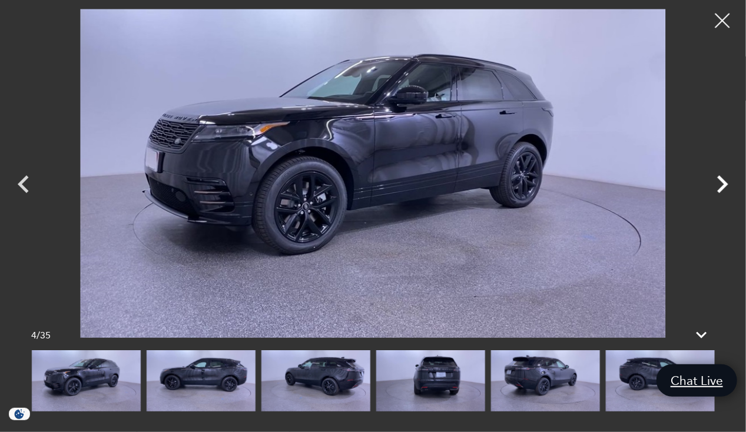
click at [724, 184] on icon "Next" at bounding box center [722, 184] width 11 height 18
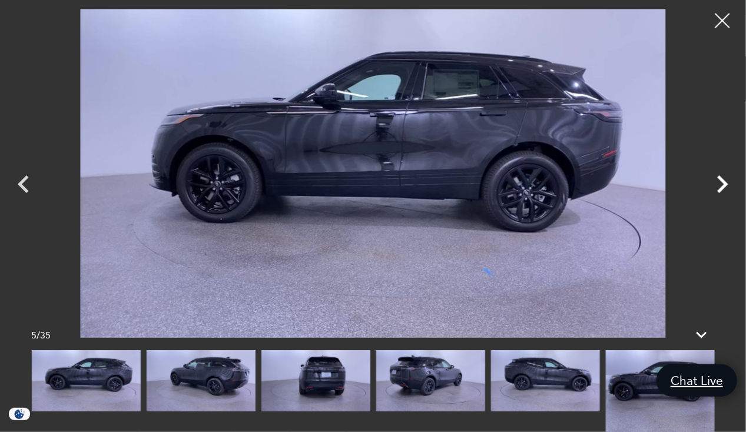
click at [724, 184] on icon "Next" at bounding box center [722, 184] width 11 height 18
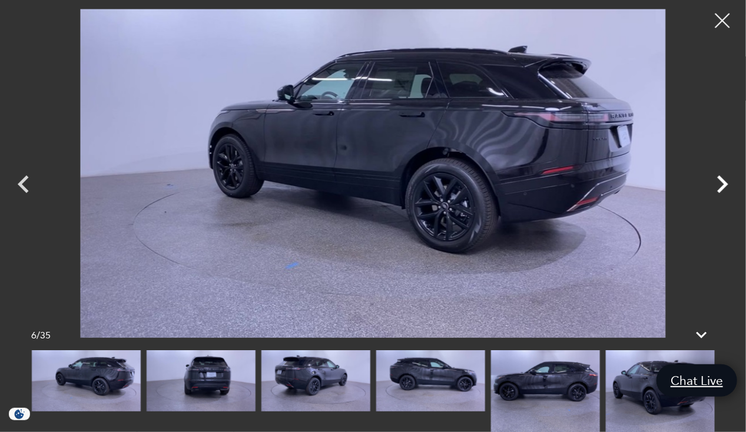
click at [724, 184] on icon "Next" at bounding box center [722, 184] width 11 height 18
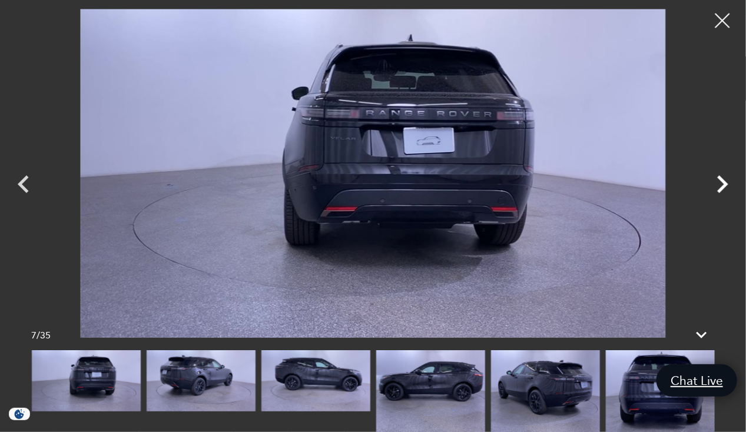
click at [724, 184] on icon "Next" at bounding box center [722, 184] width 11 height 18
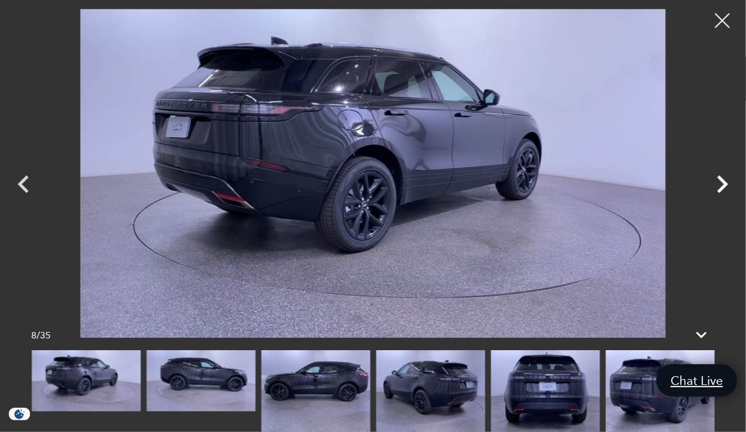
click at [724, 184] on icon "Next" at bounding box center [722, 184] width 11 height 18
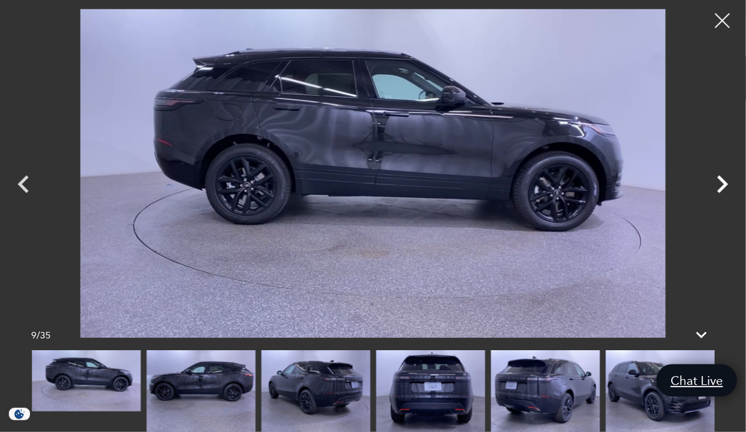
click at [724, 184] on icon "Next" at bounding box center [722, 184] width 11 height 18
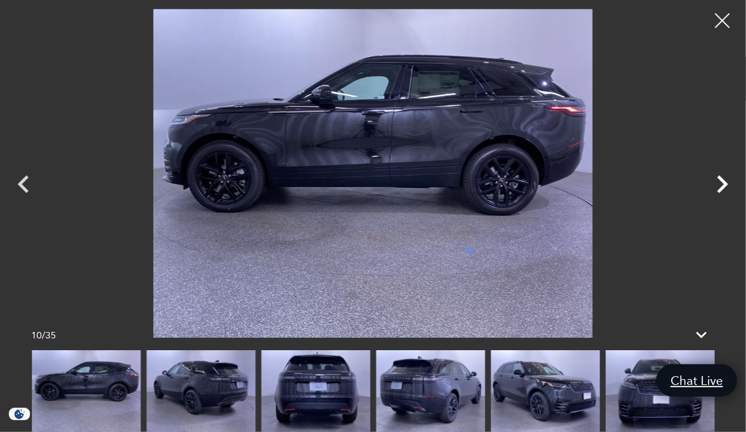
click at [724, 184] on icon "Next" at bounding box center [722, 184] width 11 height 18
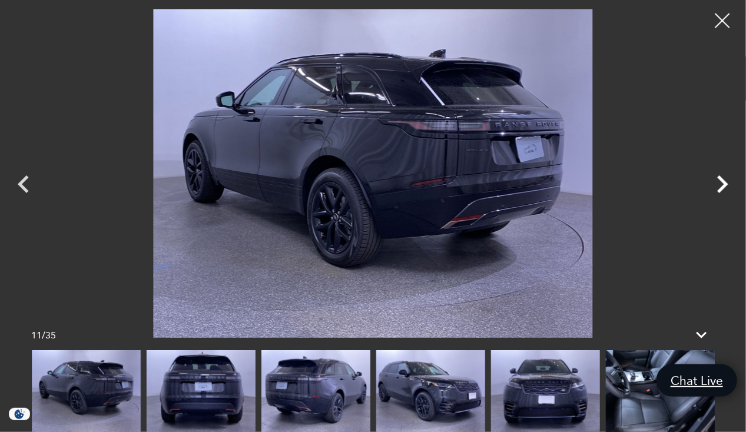
click at [724, 184] on icon "Next" at bounding box center [722, 184] width 11 height 18
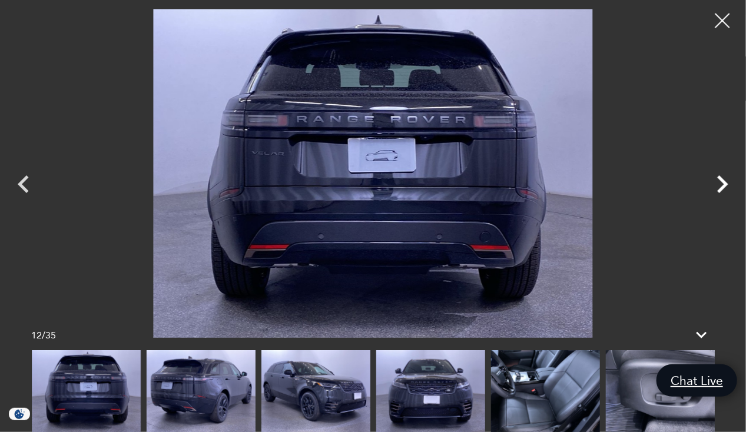
click at [724, 184] on icon "Next" at bounding box center [722, 184] width 11 height 18
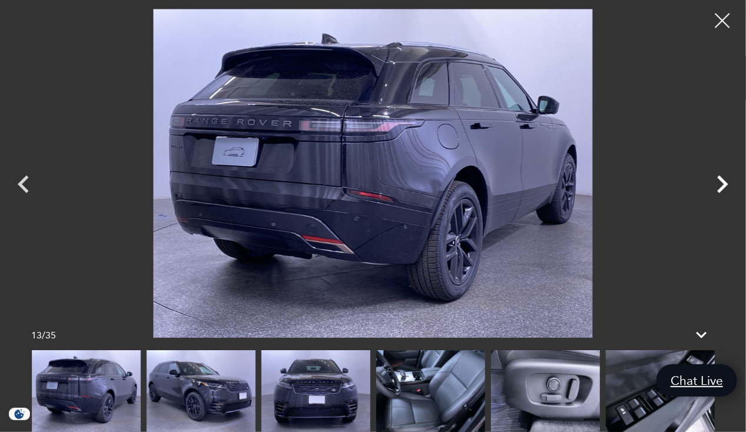
click at [724, 184] on icon "Next" at bounding box center [722, 184] width 11 height 18
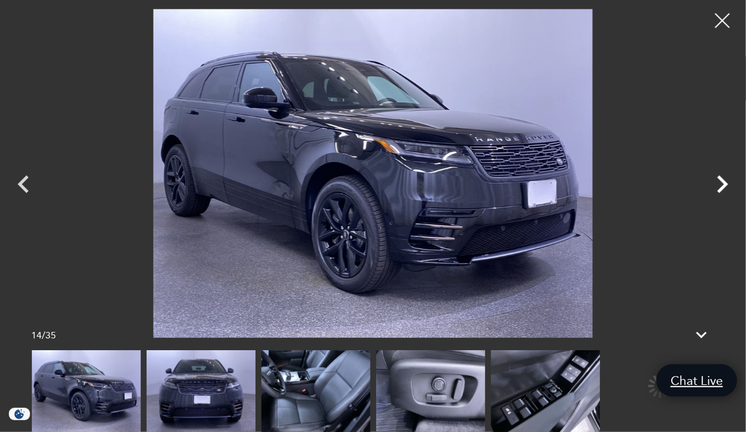
click at [724, 184] on icon "Next" at bounding box center [722, 184] width 11 height 18
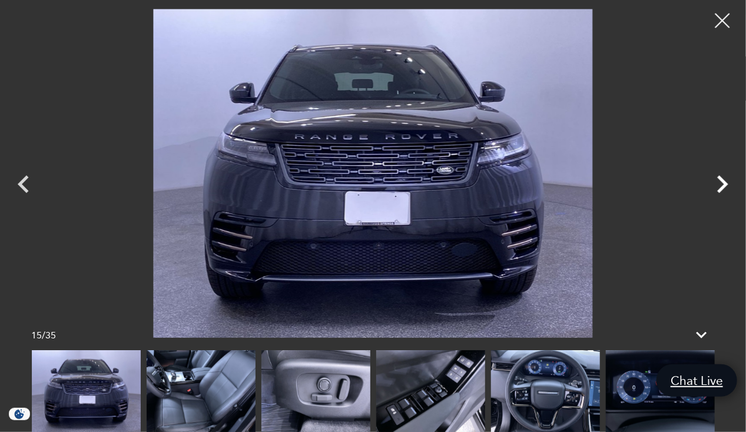
click at [724, 184] on icon "Next" at bounding box center [722, 184] width 11 height 18
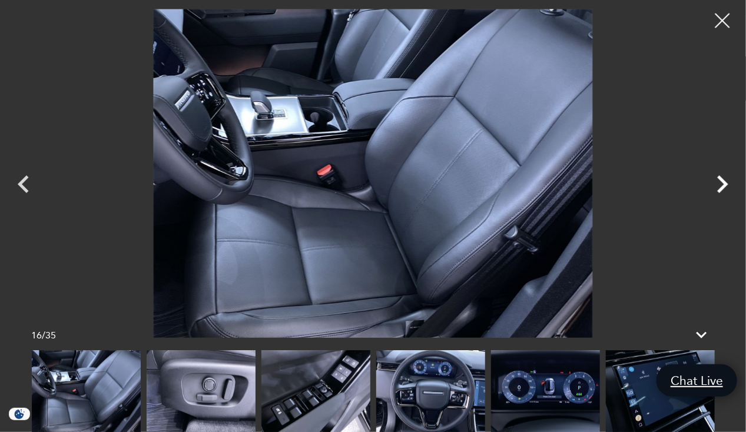
click at [724, 184] on icon "Next" at bounding box center [722, 184] width 11 height 18
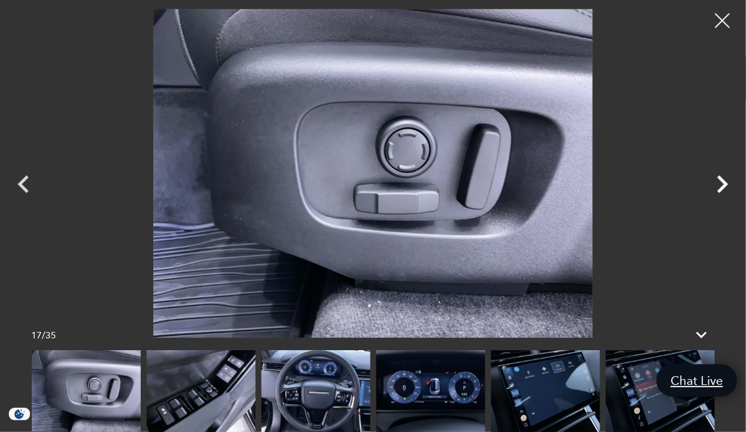
click at [724, 184] on icon "Next" at bounding box center [722, 184] width 11 height 18
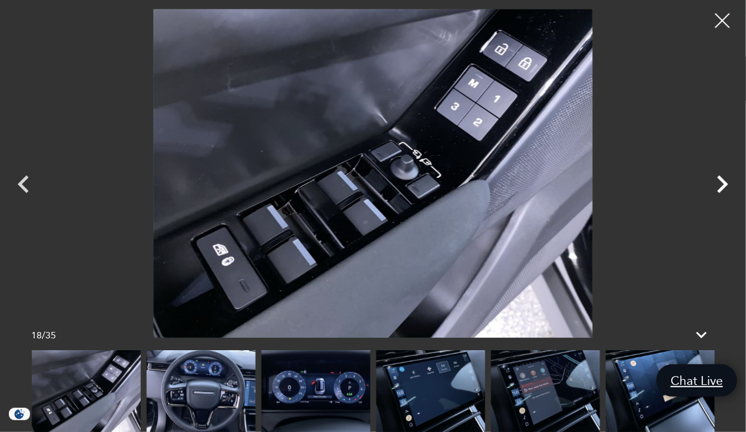
click at [724, 184] on icon "Next" at bounding box center [722, 184] width 11 height 18
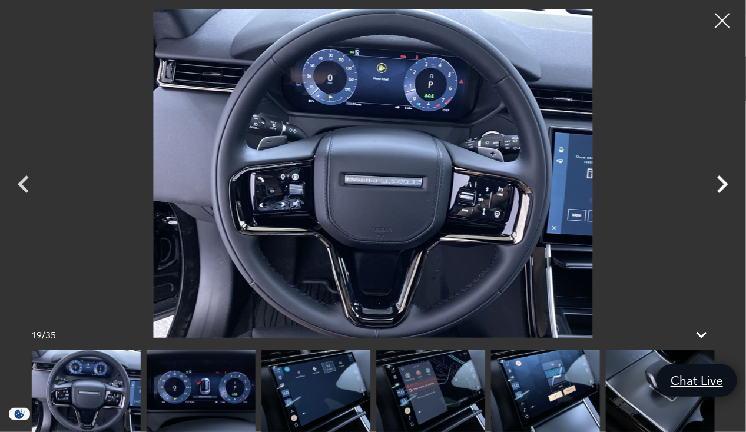
click at [724, 184] on icon "Next" at bounding box center [722, 184] width 11 height 18
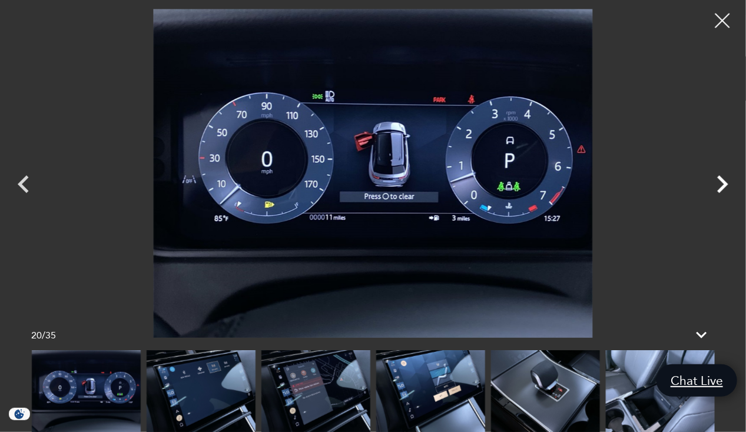
click at [724, 184] on icon "Next" at bounding box center [722, 184] width 11 height 18
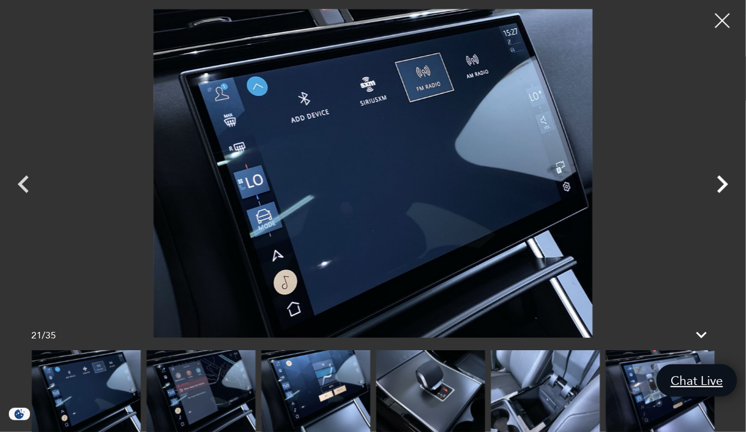
click at [724, 184] on icon "Next" at bounding box center [722, 184] width 11 height 18
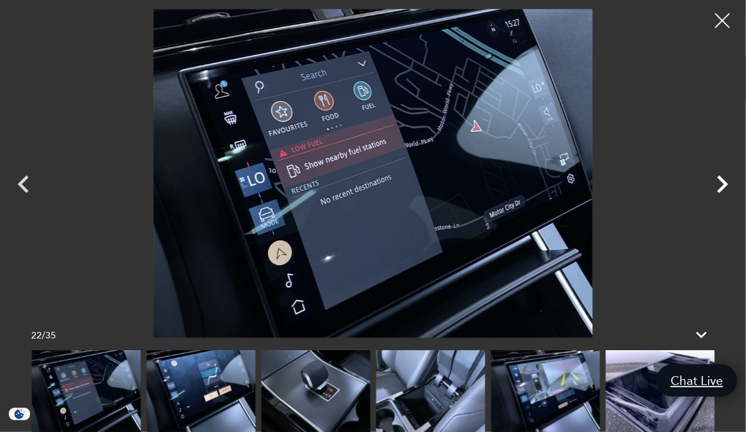
click at [724, 184] on icon "Next" at bounding box center [722, 184] width 11 height 18
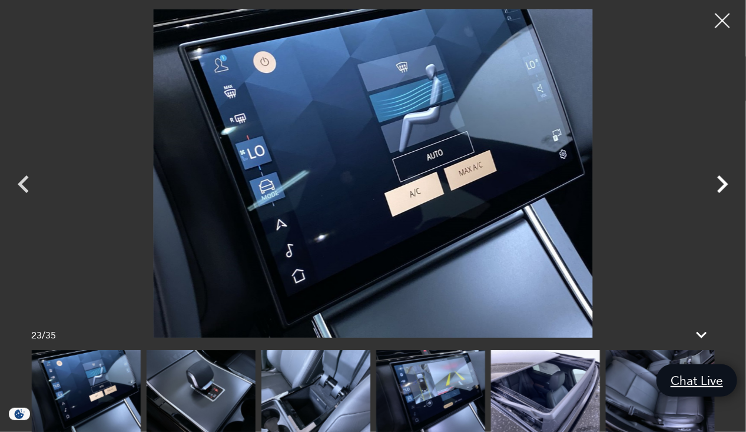
click at [724, 184] on icon "Next" at bounding box center [722, 184] width 11 height 18
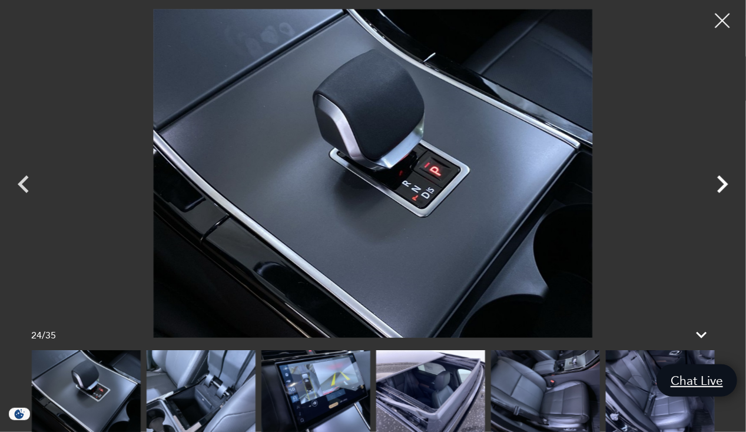
click at [724, 184] on icon "Next" at bounding box center [722, 184] width 11 height 18
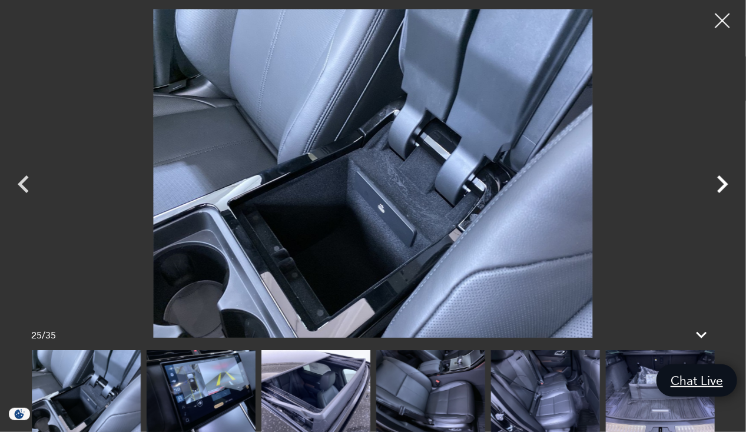
click at [724, 184] on icon "Next" at bounding box center [722, 184] width 11 height 18
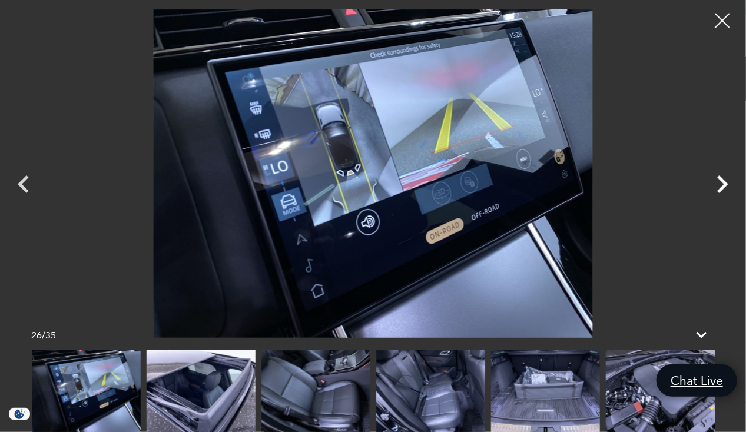
click at [724, 184] on icon "Next" at bounding box center [722, 184] width 11 height 18
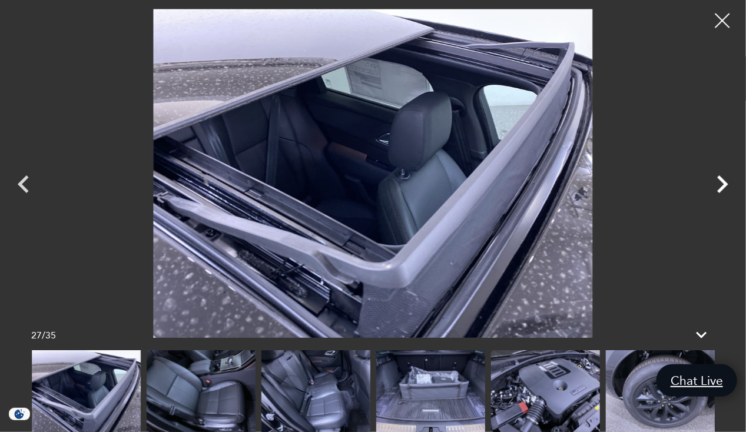
click at [724, 184] on icon "Next" at bounding box center [722, 184] width 11 height 18
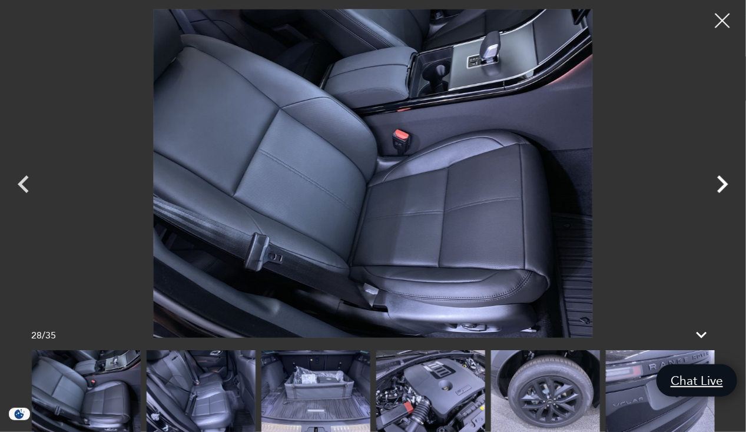
click at [724, 184] on icon "Next" at bounding box center [722, 184] width 11 height 18
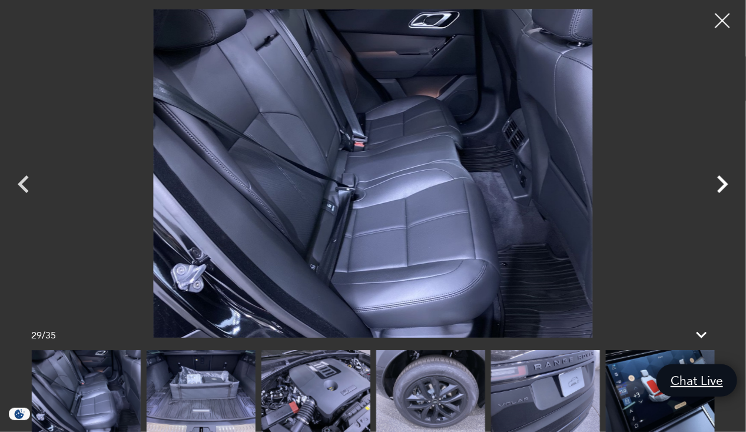
click at [724, 184] on icon "Next" at bounding box center [722, 184] width 11 height 18
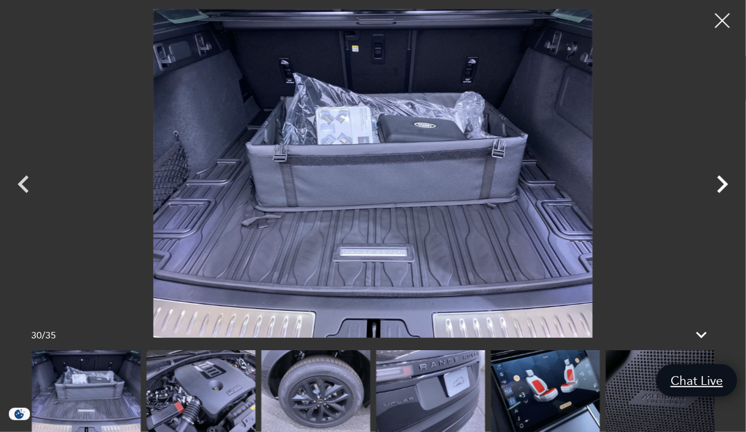
click at [724, 184] on icon "Next" at bounding box center [722, 184] width 11 height 18
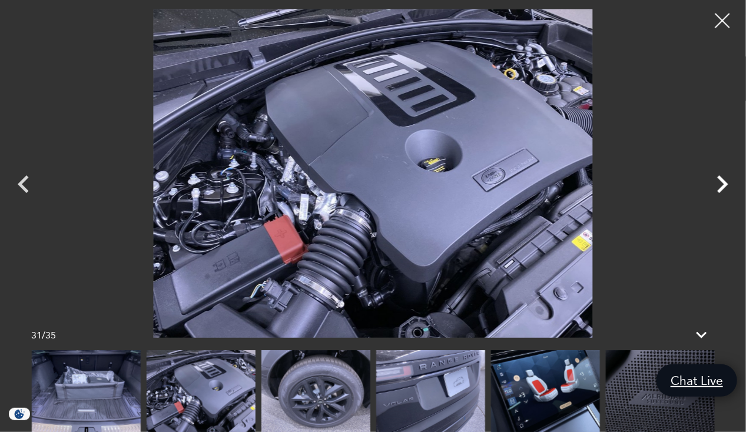
click at [722, 177] on icon "Next" at bounding box center [721, 184] width 35 height 35
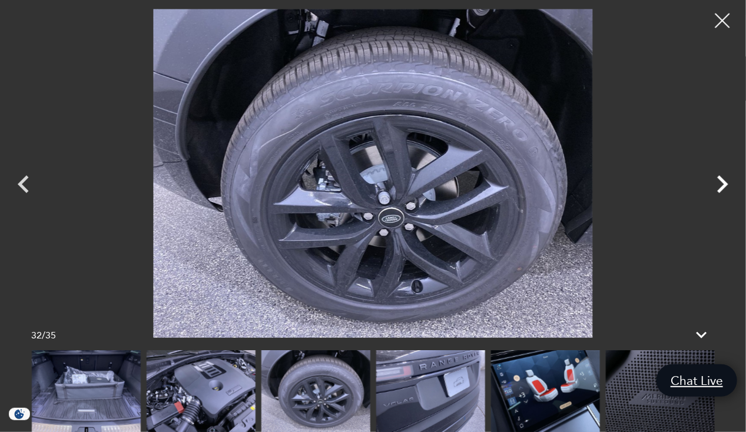
click at [722, 177] on icon "Next" at bounding box center [721, 184] width 35 height 35
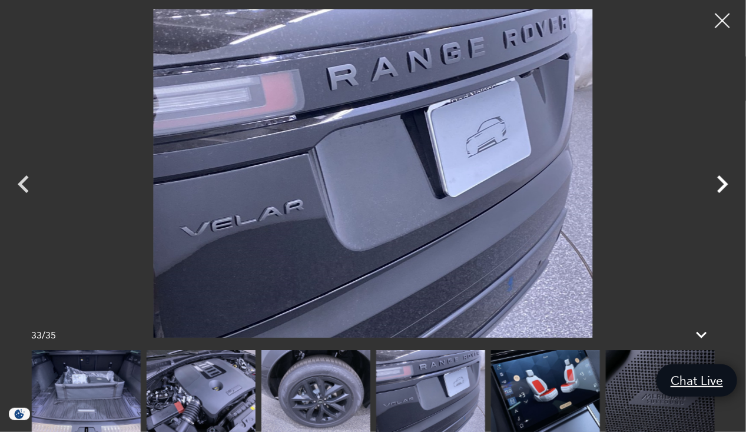
click at [722, 177] on icon "Next" at bounding box center [721, 184] width 35 height 35
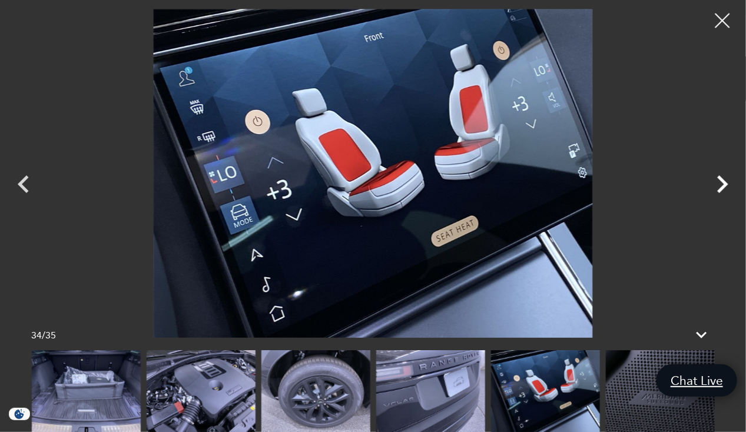
click at [722, 177] on icon "Next" at bounding box center [721, 184] width 35 height 35
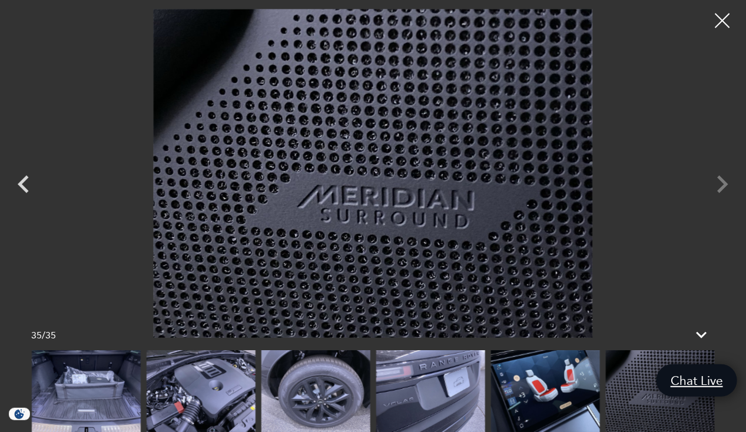
click at [722, 177] on div at bounding box center [373, 173] width 746 height 329
click at [730, 21] on div at bounding box center [722, 20] width 31 height 31
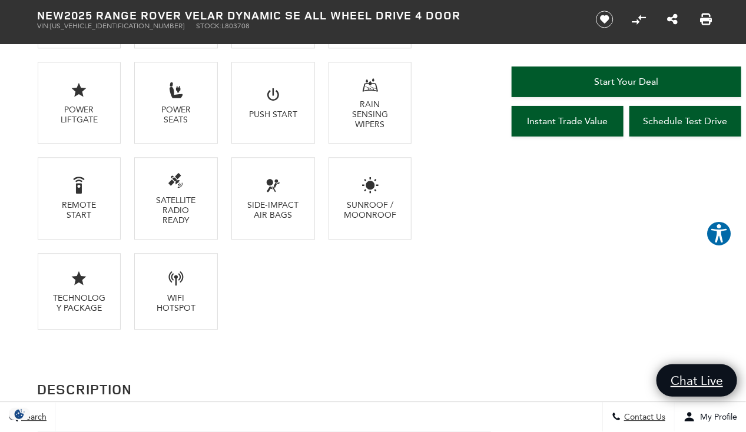
scroll to position [1116, 0]
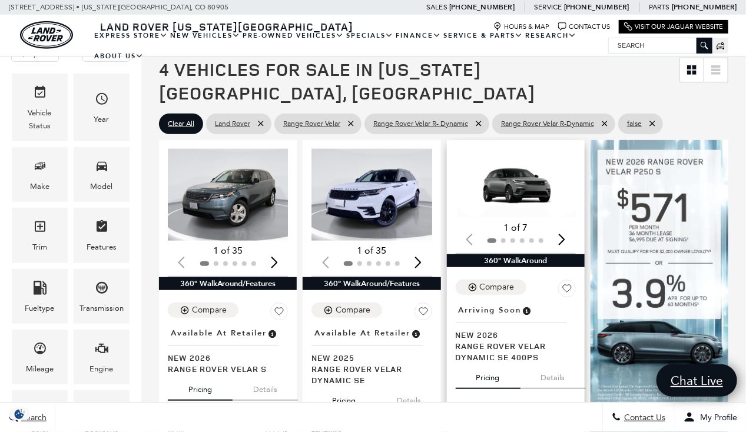
scroll to position [174, 0]
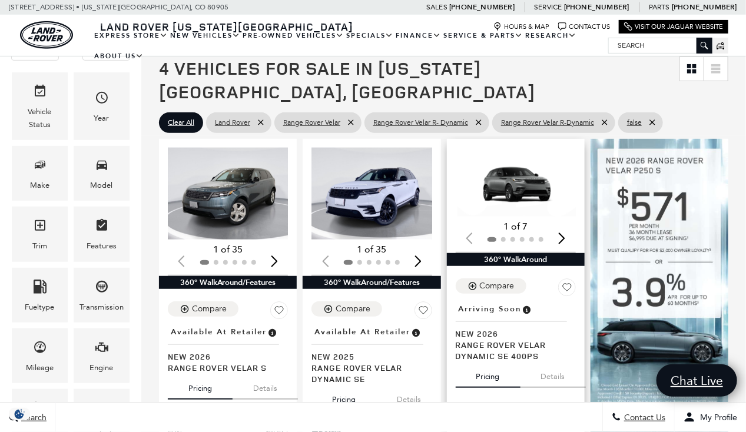
click at [521, 150] on img "1 / 2" at bounding box center [517, 182] width 122 height 69
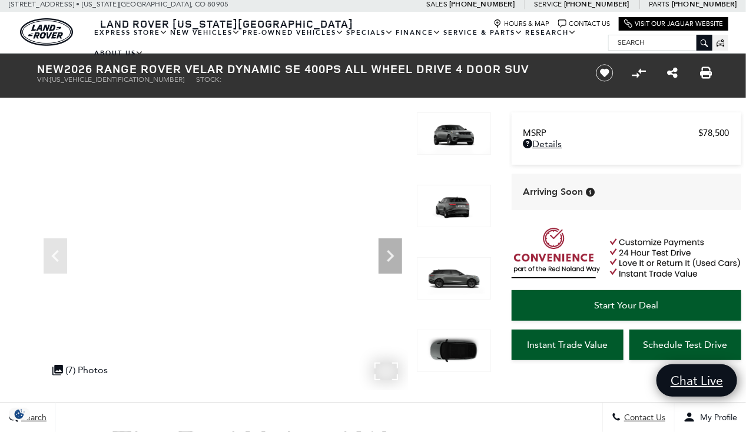
scroll to position [1, 0]
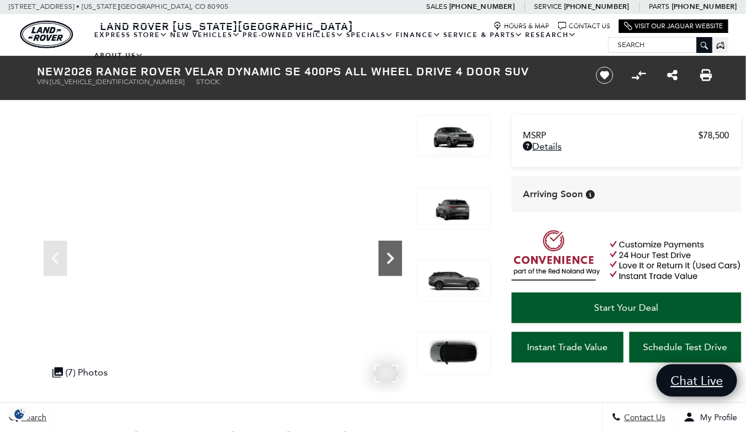
click at [384, 255] on icon "Next" at bounding box center [390, 259] width 24 height 24
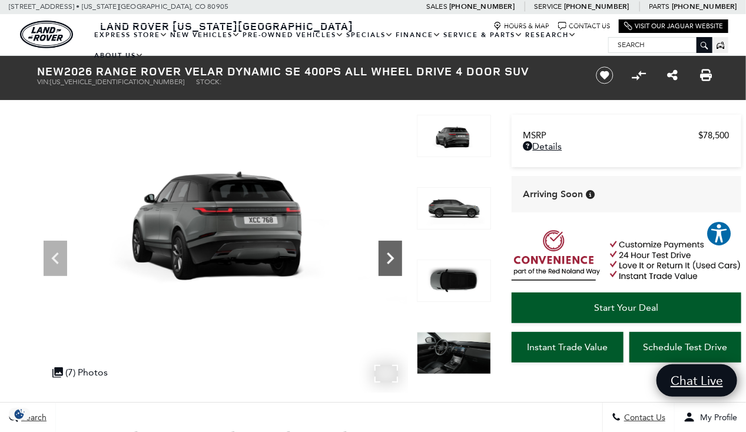
click at [384, 255] on icon "Next" at bounding box center [390, 259] width 24 height 24
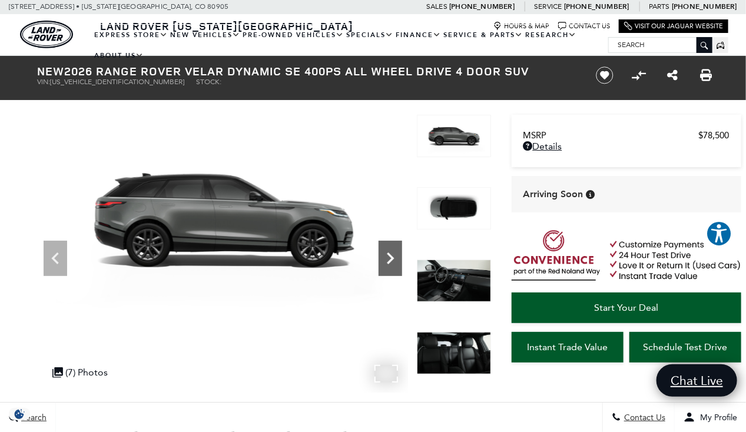
click at [384, 255] on icon "Next" at bounding box center [390, 259] width 24 height 24
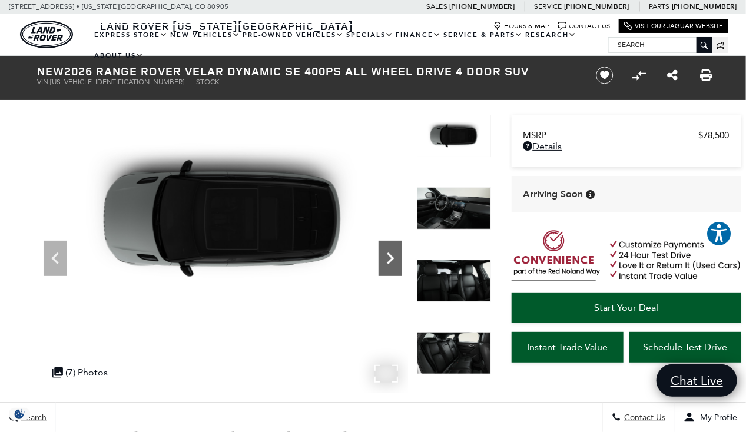
click at [384, 255] on icon "Next" at bounding box center [390, 259] width 24 height 24
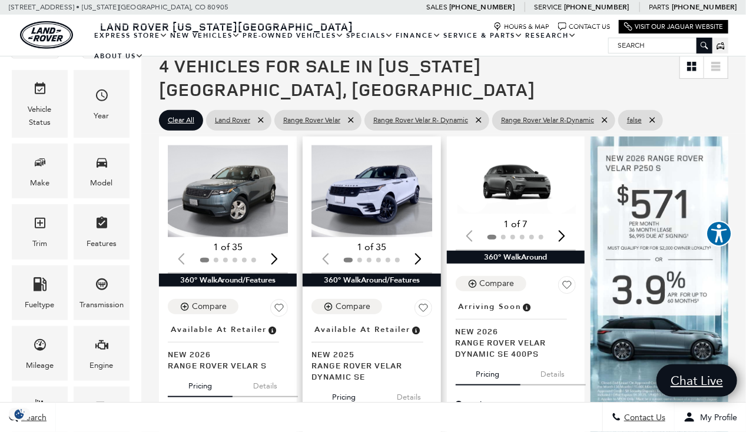
scroll to position [177, 0]
click at [388, 177] on img "1 / 2" at bounding box center [372, 191] width 122 height 92
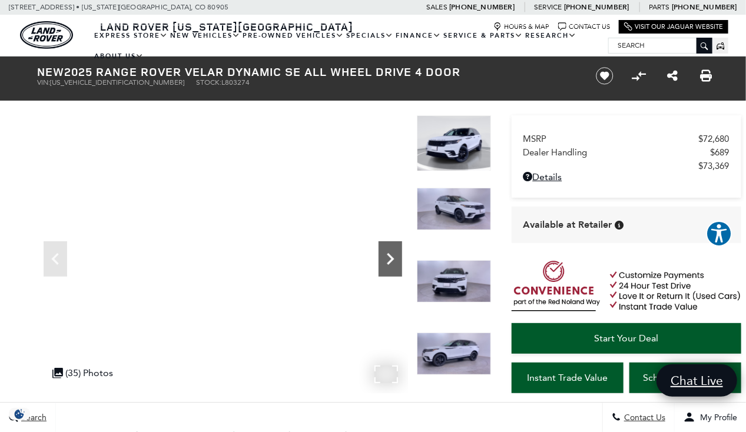
click at [386, 263] on icon "Next" at bounding box center [390, 259] width 24 height 24
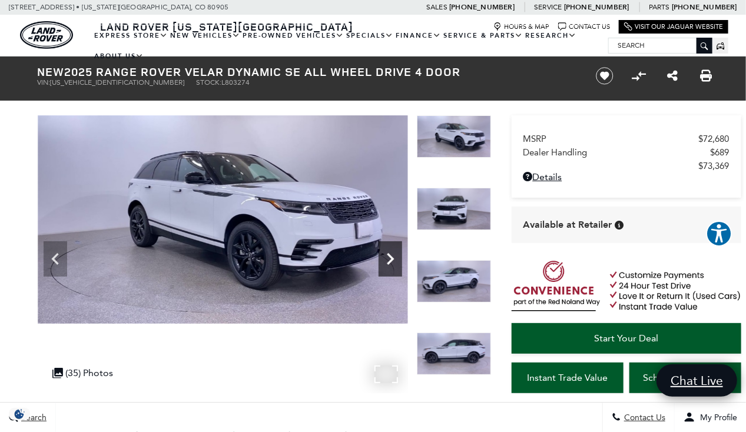
click at [386, 263] on icon "Next" at bounding box center [390, 259] width 24 height 24
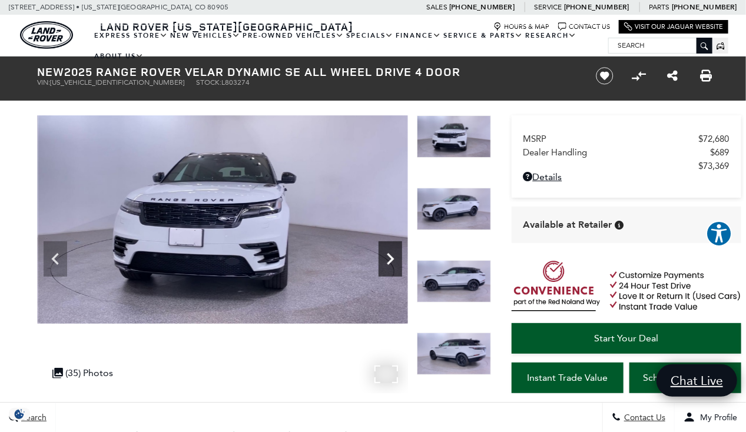
click at [386, 263] on icon "Next" at bounding box center [390, 259] width 24 height 24
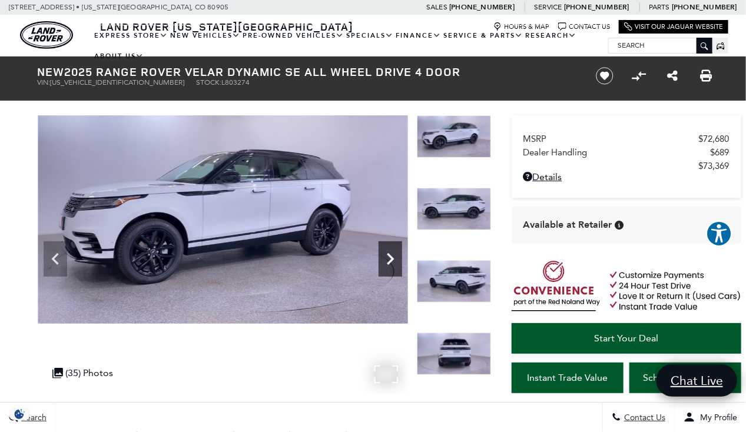
click at [386, 263] on icon "Next" at bounding box center [390, 259] width 24 height 24
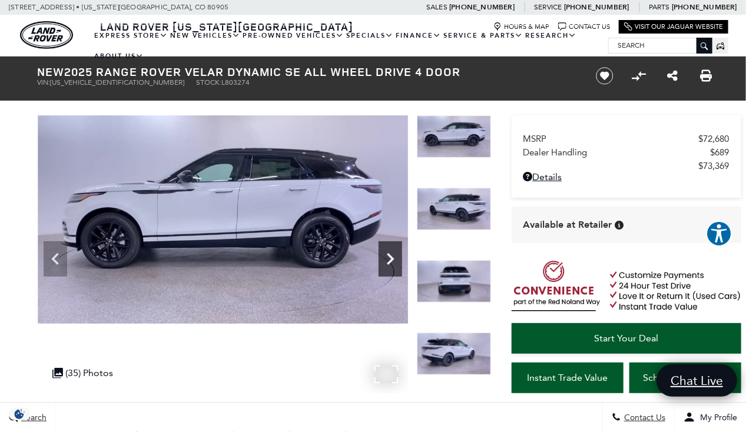
click at [386, 263] on icon "Next" at bounding box center [390, 259] width 24 height 24
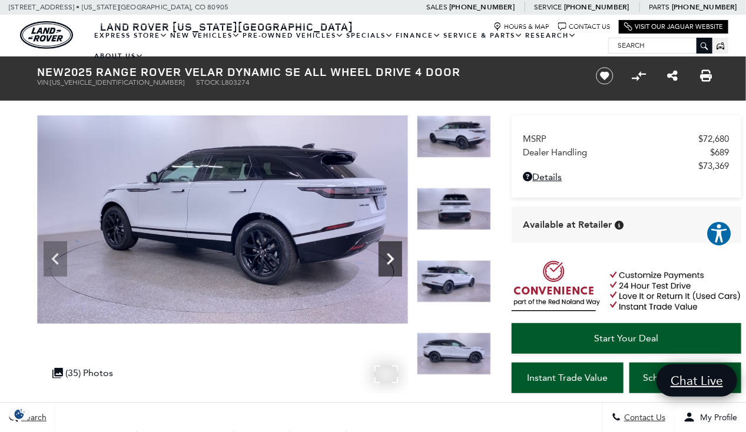
click at [386, 263] on icon "Next" at bounding box center [390, 259] width 24 height 24
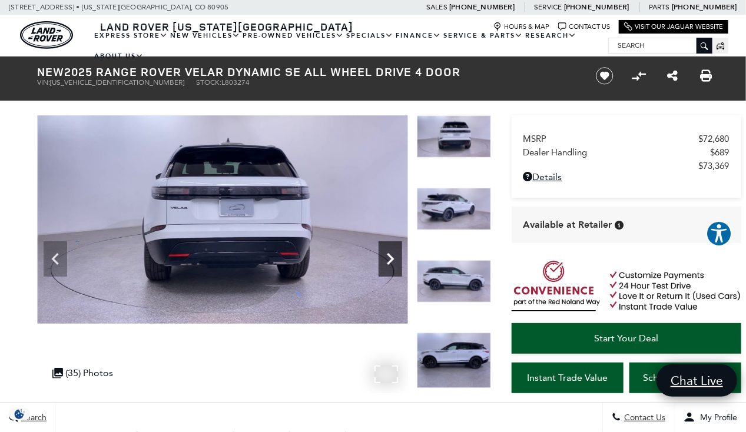
click at [386, 263] on icon "Next" at bounding box center [390, 259] width 24 height 24
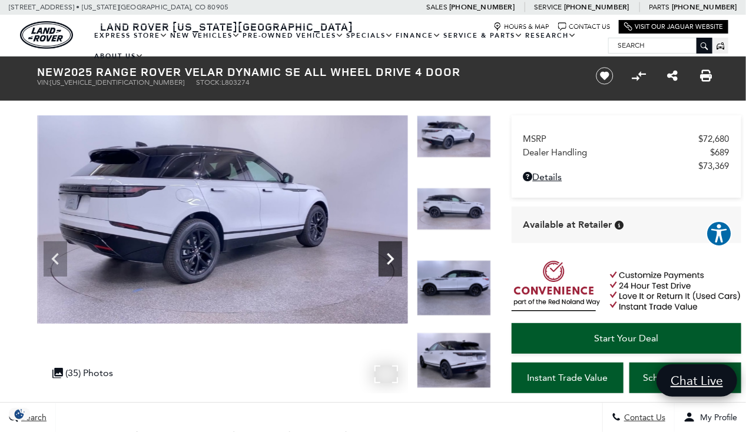
click at [386, 263] on icon "Next" at bounding box center [390, 259] width 24 height 24
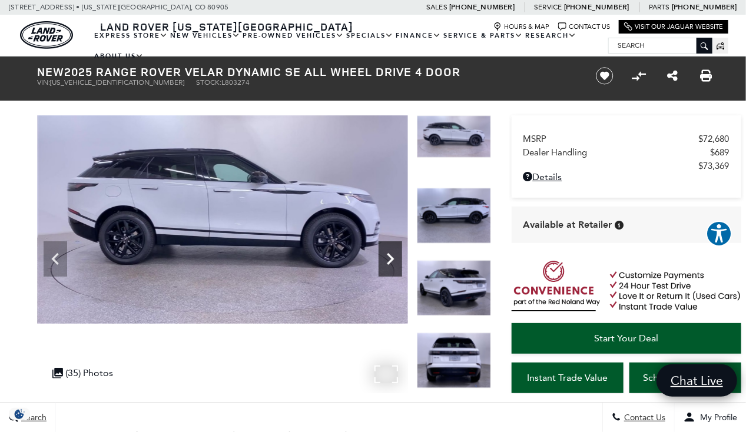
click at [386, 263] on icon "Next" at bounding box center [390, 259] width 24 height 24
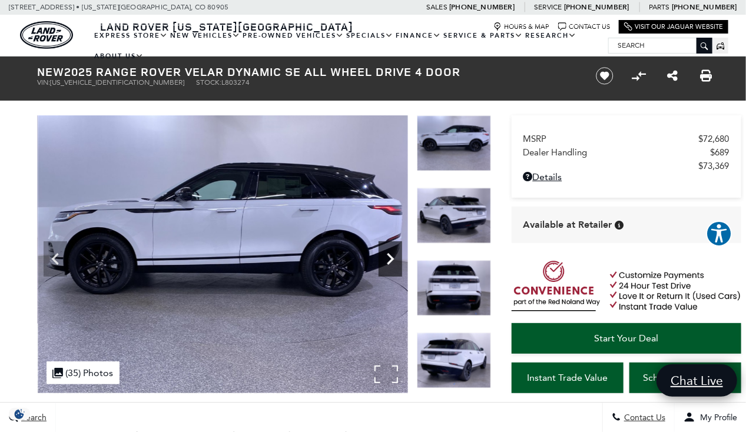
click at [386, 263] on icon "Next" at bounding box center [390, 259] width 24 height 24
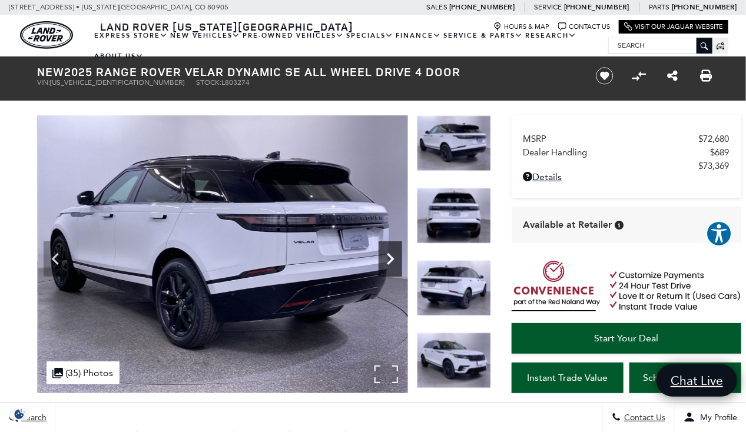
click at [386, 263] on icon "Next" at bounding box center [390, 259] width 24 height 24
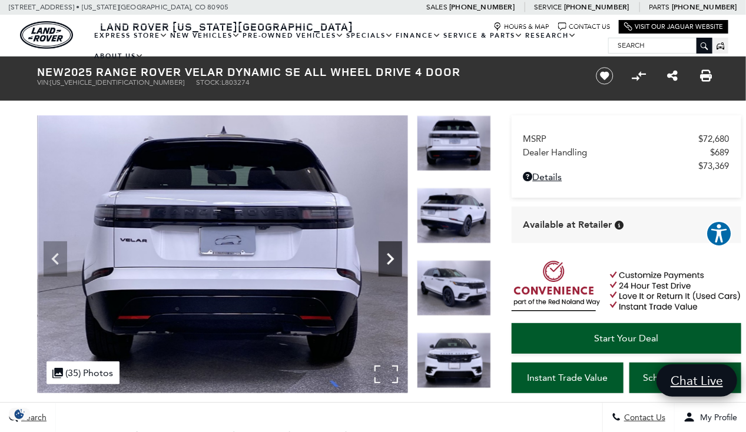
click at [386, 263] on icon "Next" at bounding box center [390, 259] width 24 height 24
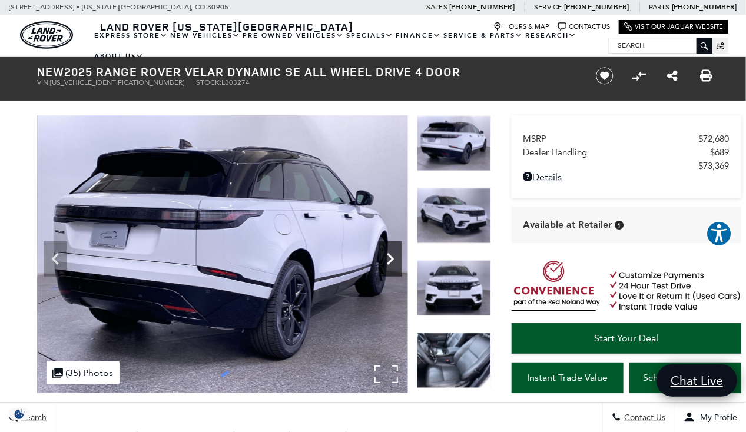
click at [386, 263] on icon "Next" at bounding box center [390, 259] width 24 height 24
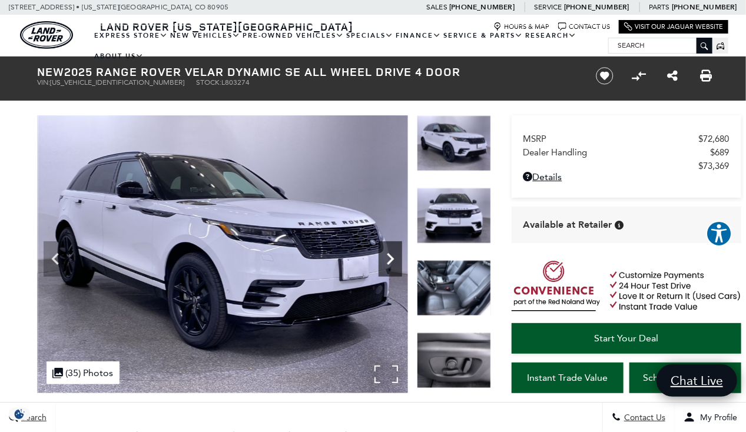
click at [386, 263] on icon "Next" at bounding box center [390, 259] width 24 height 24
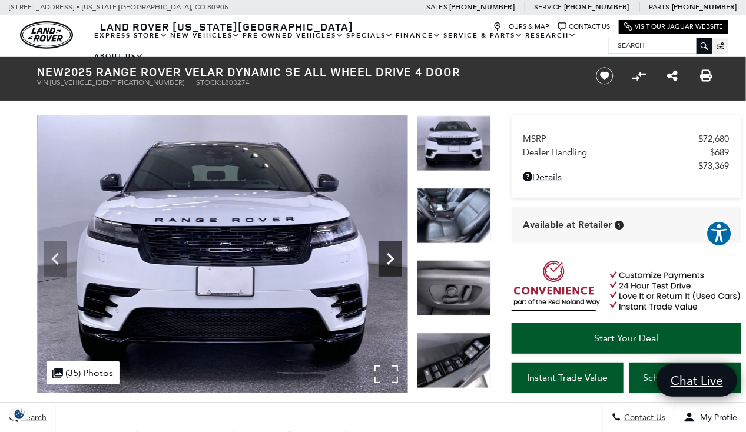
click at [386, 263] on icon "Next" at bounding box center [390, 259] width 24 height 24
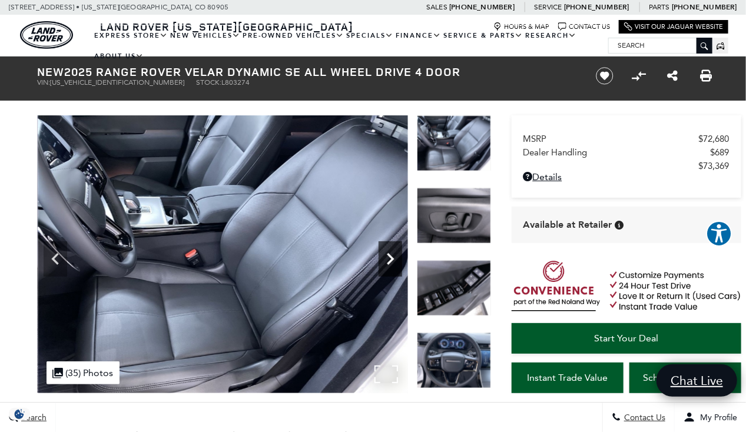
click at [386, 263] on icon "Next" at bounding box center [390, 259] width 24 height 24
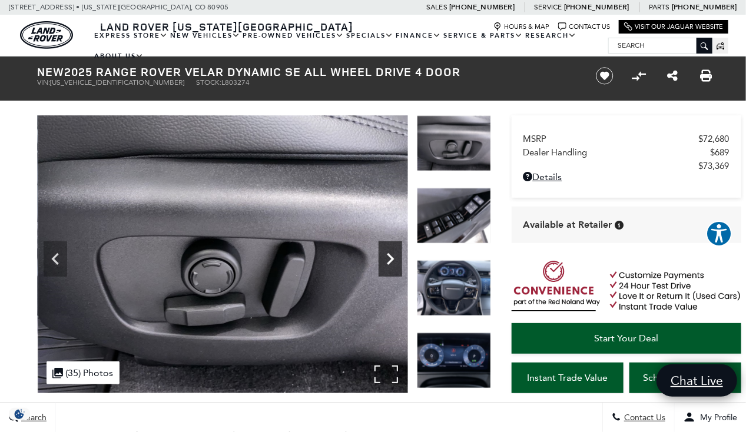
click at [386, 263] on icon "Next" at bounding box center [390, 259] width 24 height 24
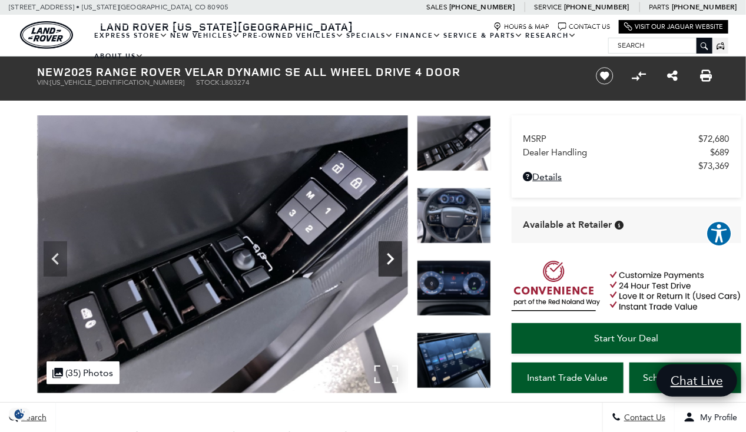
click at [386, 263] on icon "Next" at bounding box center [390, 259] width 24 height 24
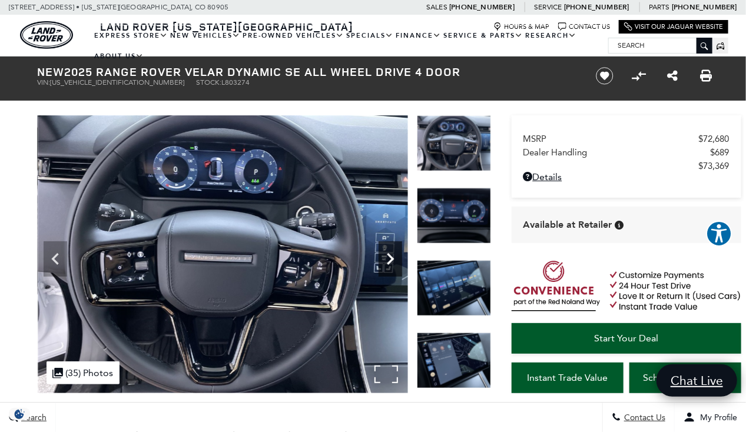
click at [386, 263] on icon "Next" at bounding box center [390, 259] width 24 height 24
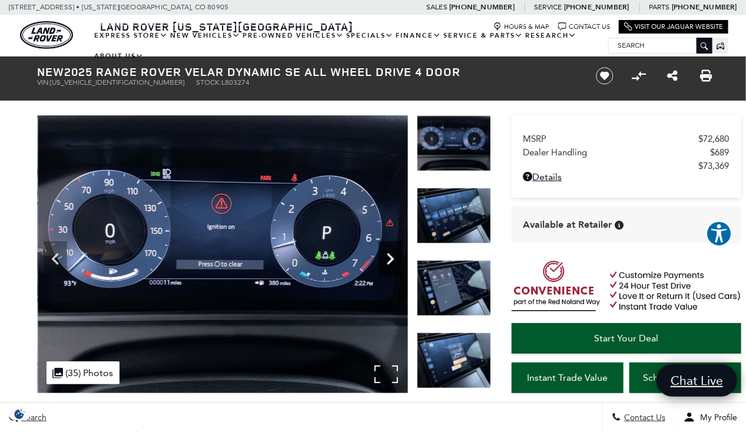
click at [386, 263] on icon "Next" at bounding box center [390, 259] width 24 height 24
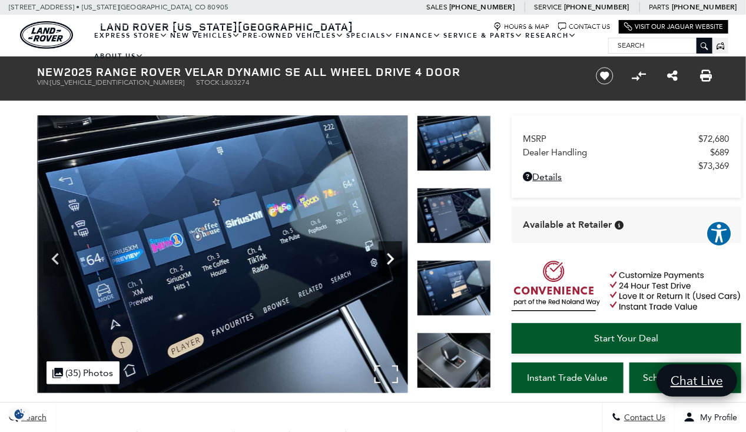
click at [386, 263] on icon "Next" at bounding box center [390, 259] width 24 height 24
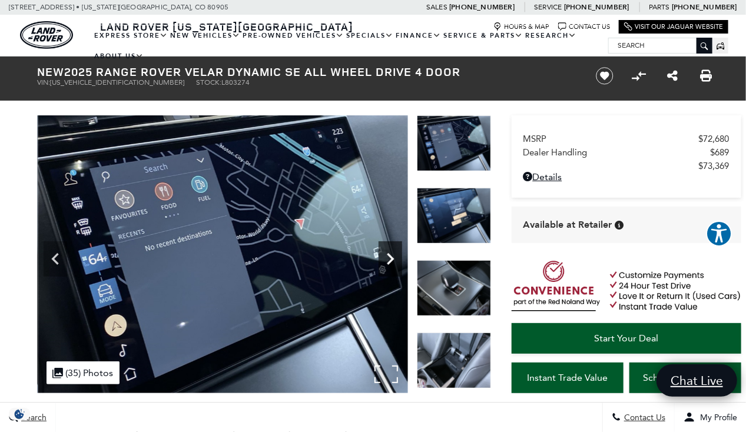
click at [386, 263] on icon "Next" at bounding box center [390, 259] width 24 height 24
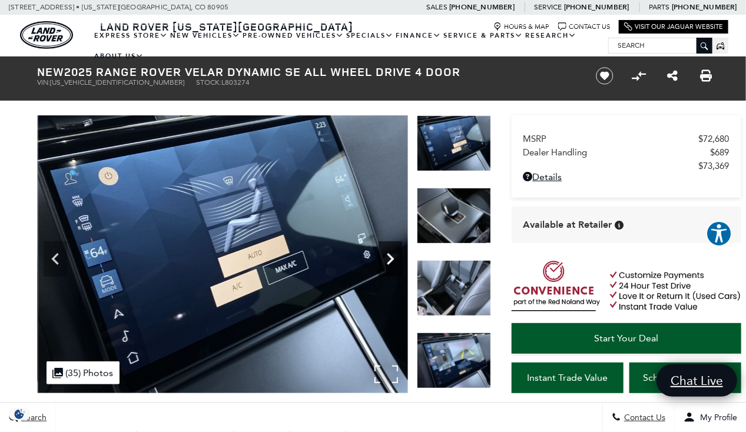
click at [386, 263] on icon "Next" at bounding box center [390, 259] width 24 height 24
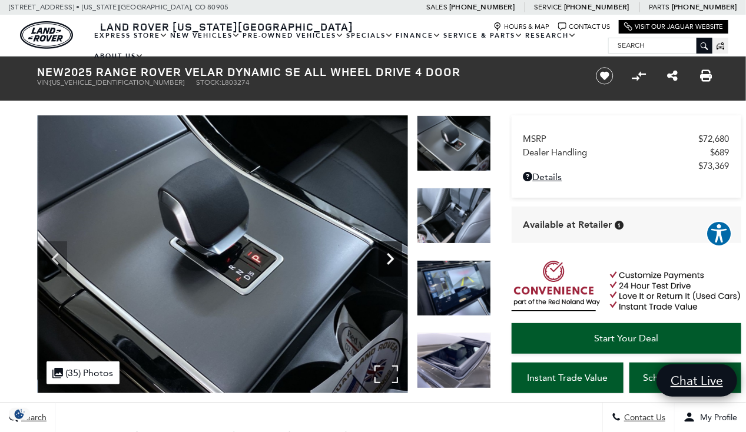
click at [386, 263] on icon "Next" at bounding box center [390, 259] width 24 height 24
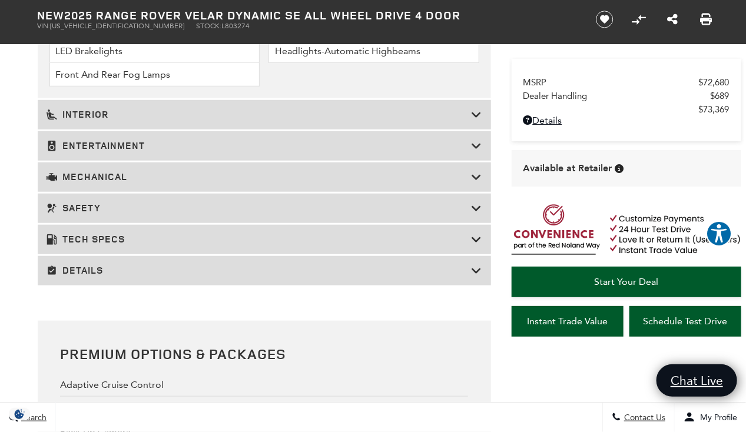
scroll to position [2061, 0]
click at [473, 203] on icon at bounding box center [476, 209] width 11 height 12
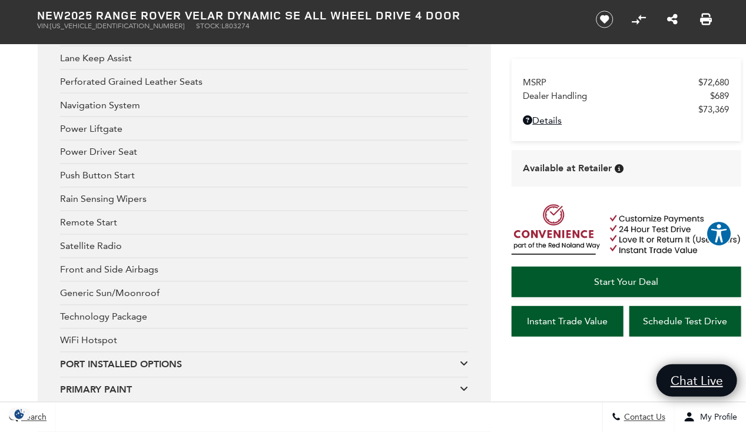
scroll to position [2473, 0]
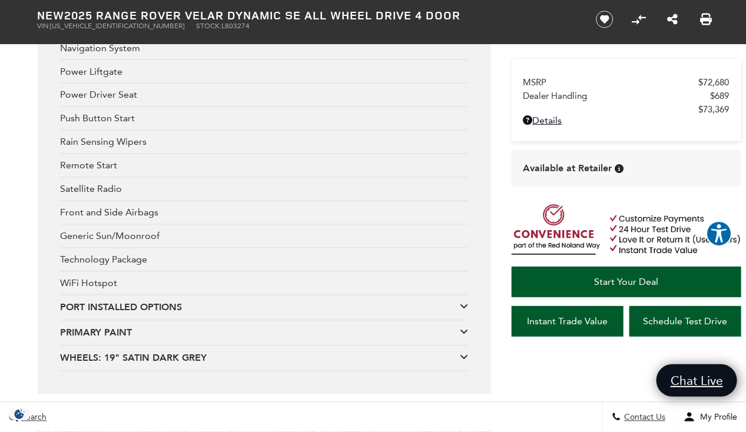
click at [463, 302] on icon at bounding box center [464, 306] width 8 height 9
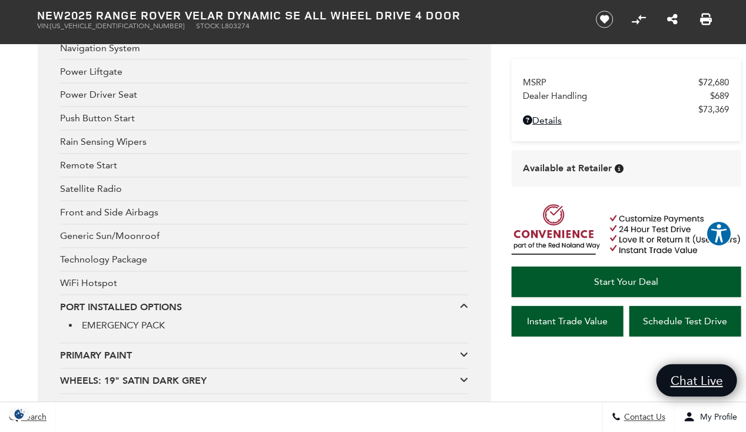
scroll to position [2531, 0]
click at [463, 301] on icon at bounding box center [464, 305] width 8 height 9
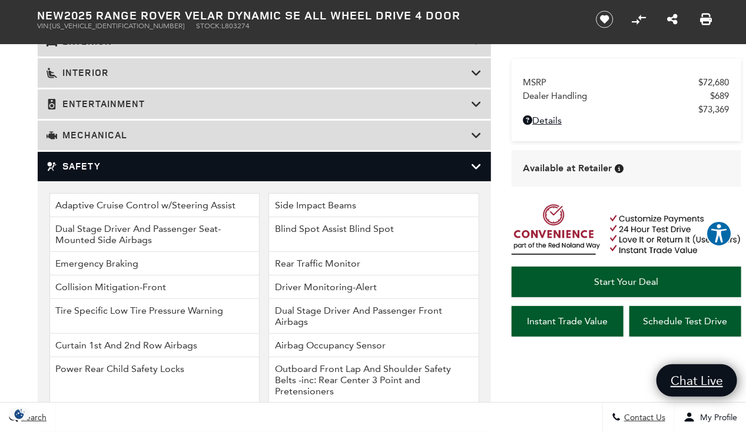
scroll to position [1708, 0]
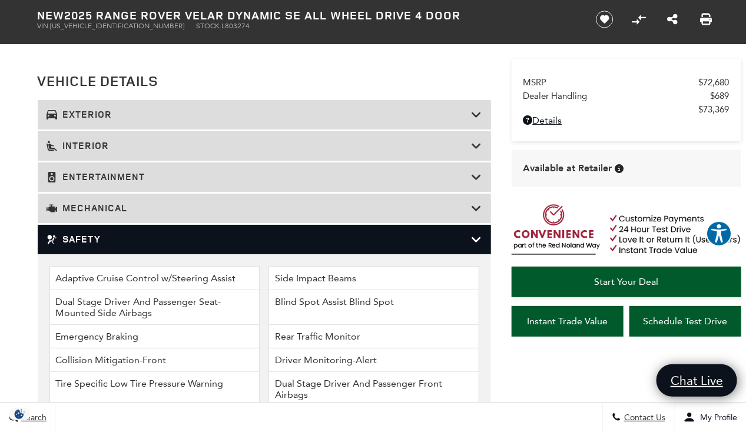
click at [327, 234] on h3 "Safety" at bounding box center [258, 240] width 425 height 12
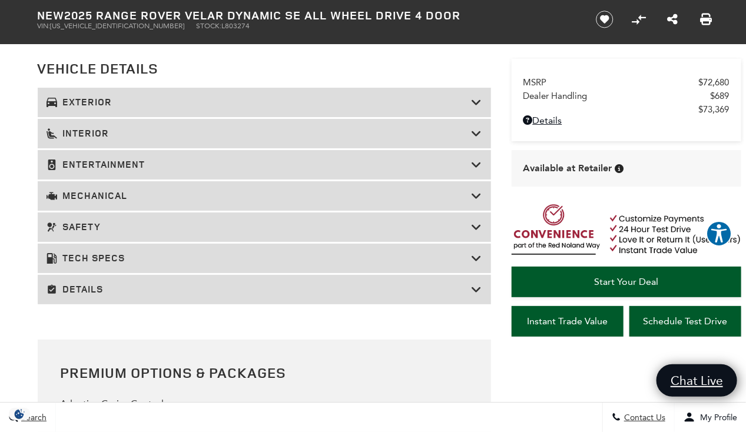
click at [295, 252] on h3 "Tech Specs" at bounding box center [258, 258] width 425 height 12
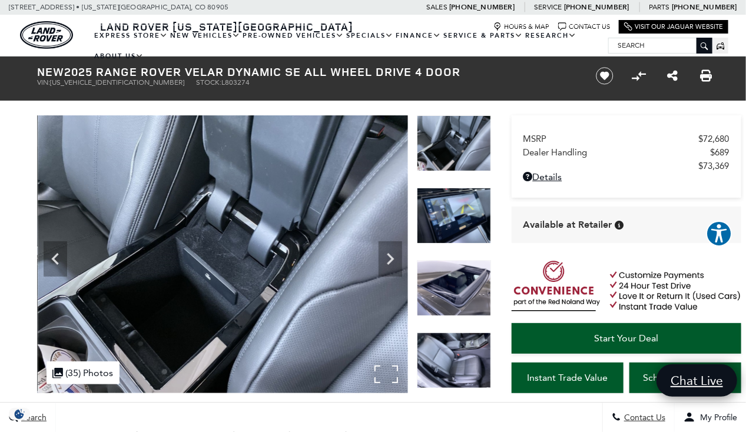
scroll to position [0, 0]
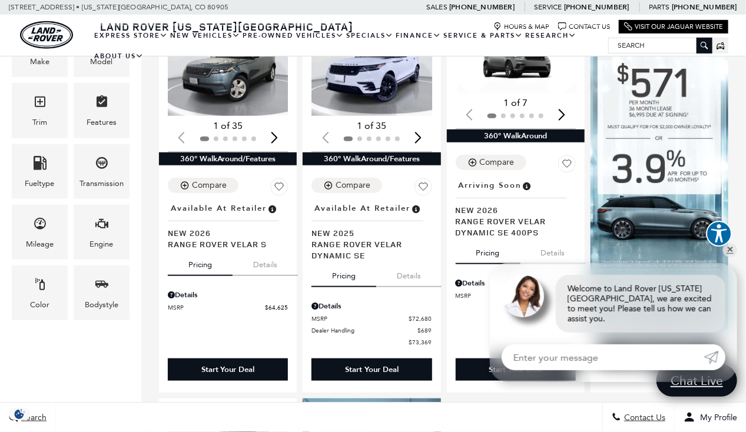
scroll to position [298, 0]
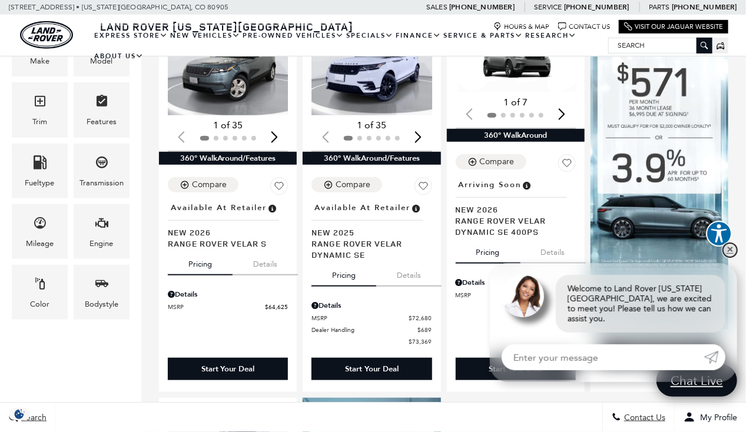
click at [730, 256] on link "✕" at bounding box center [730, 250] width 14 height 14
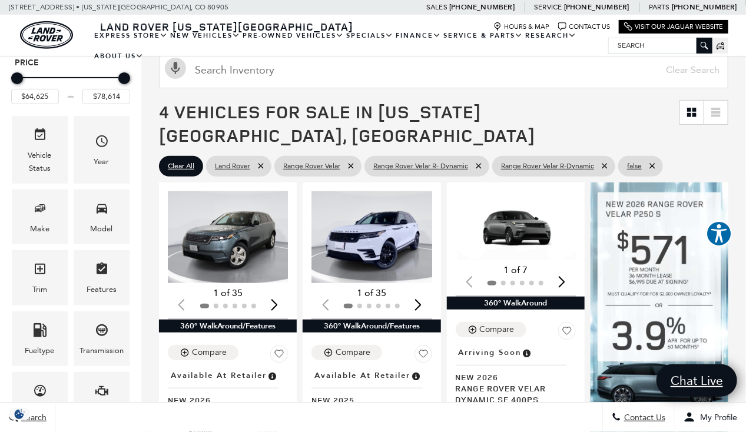
scroll to position [0, 0]
